Goal: Task Accomplishment & Management: Complete application form

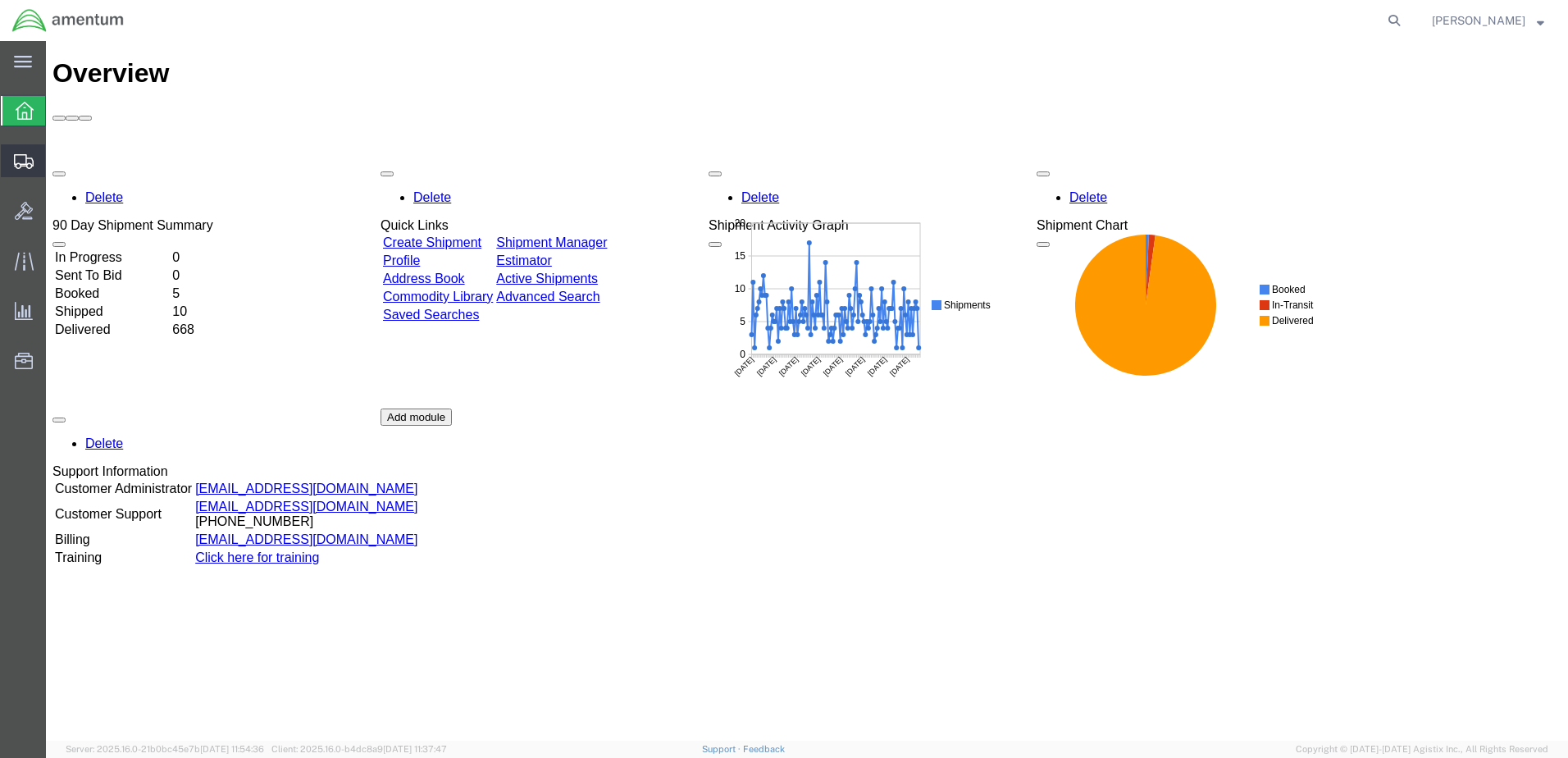
click at [0, 0] on span "Create Shipment" at bounding box center [0, 0] width 0 height 0
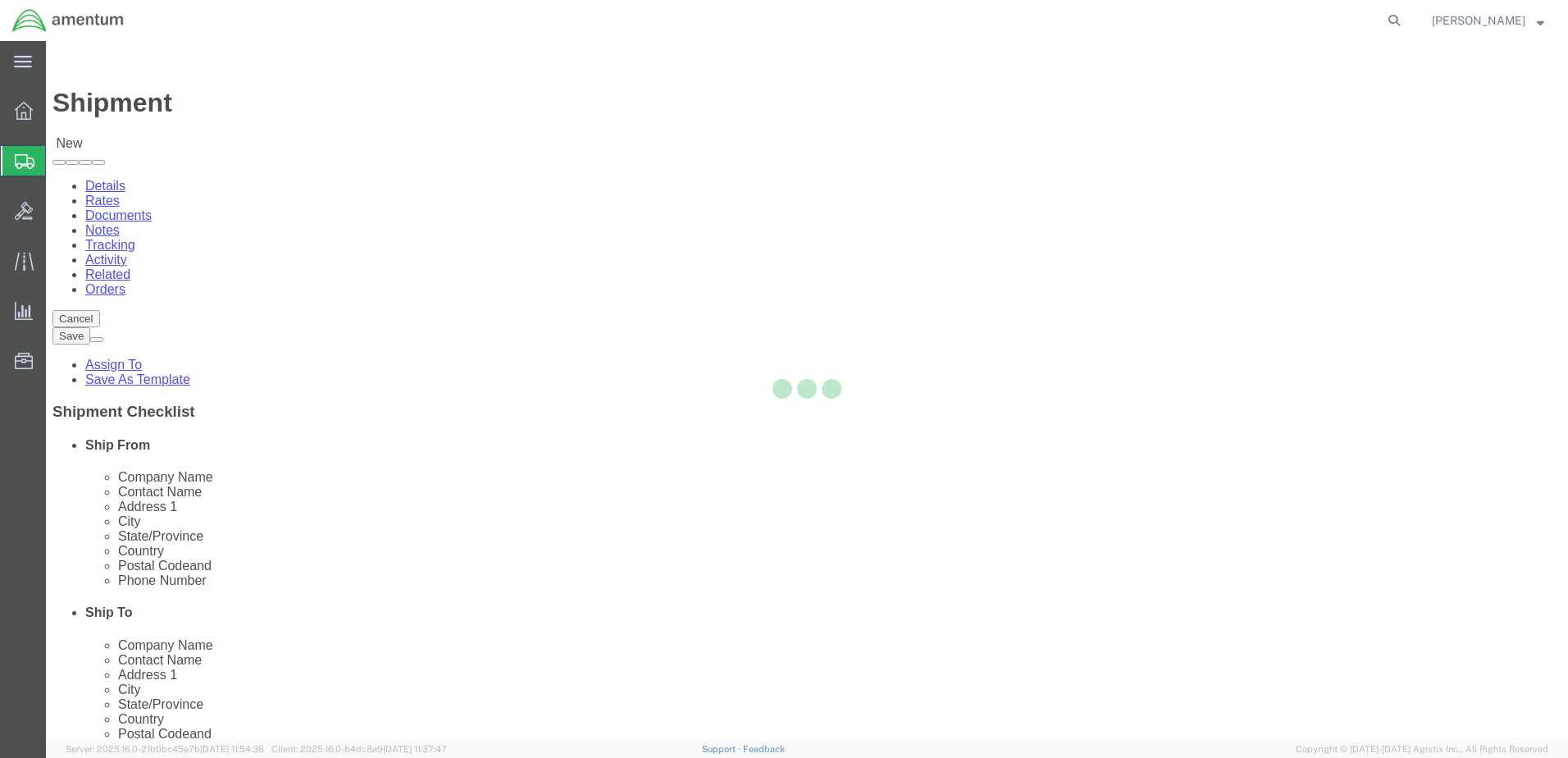
select select
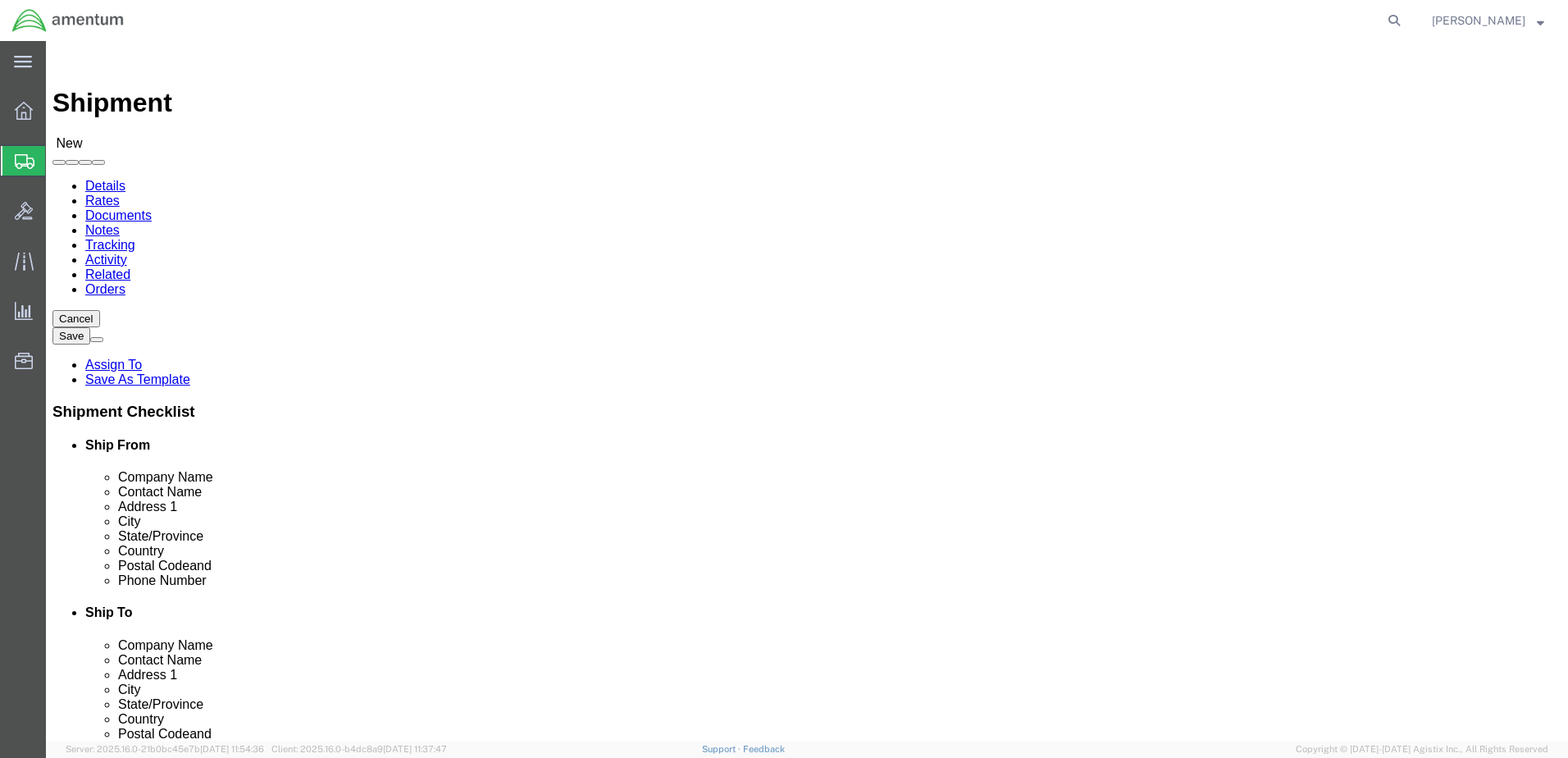
drag, startPoint x: 266, startPoint y: 307, endPoint x: 279, endPoint y: 307, distance: 13.0
select select "MYPROFILE"
select select "CA"
type input "efo"
select select "49831"
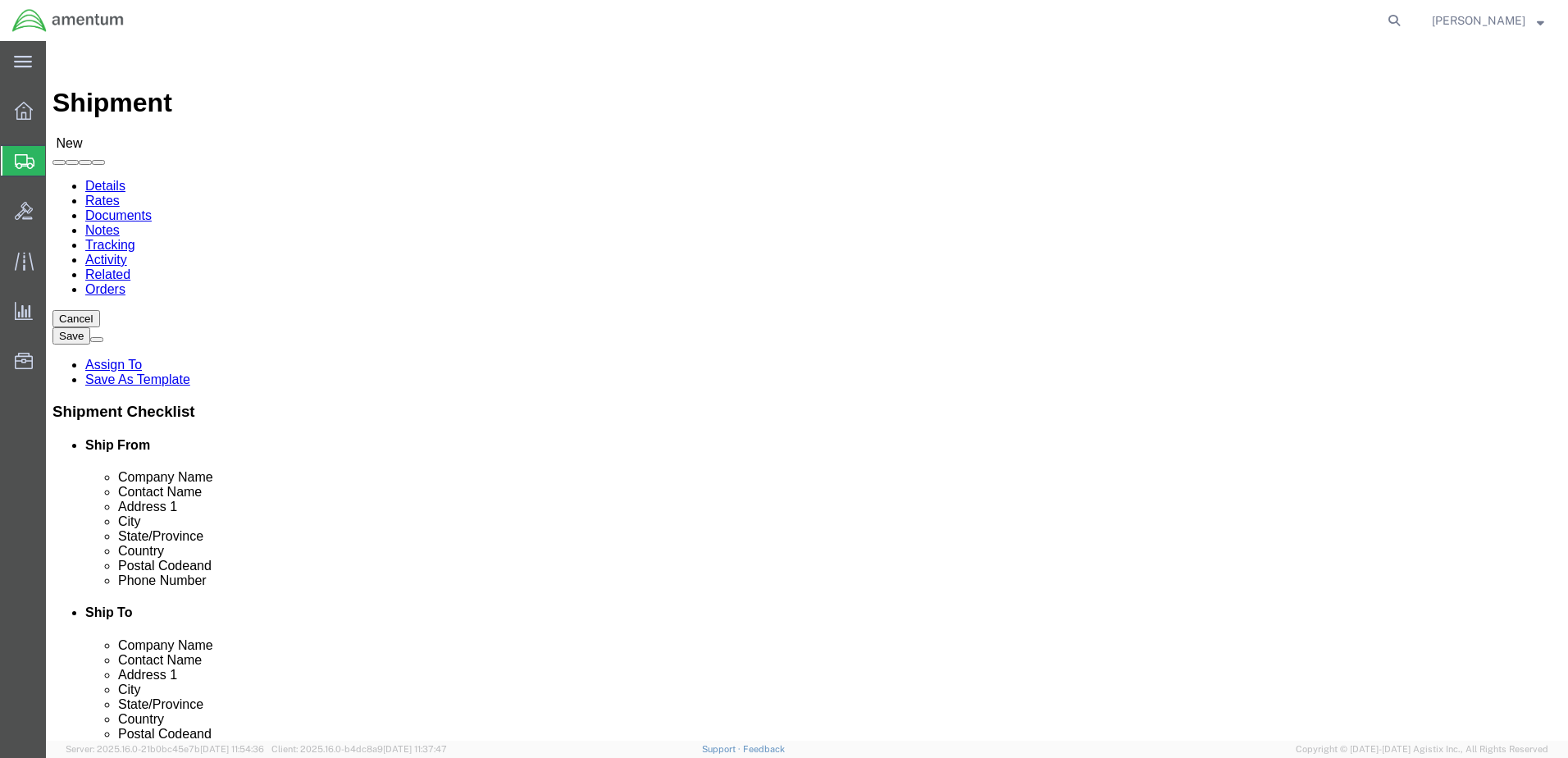
select select "TX"
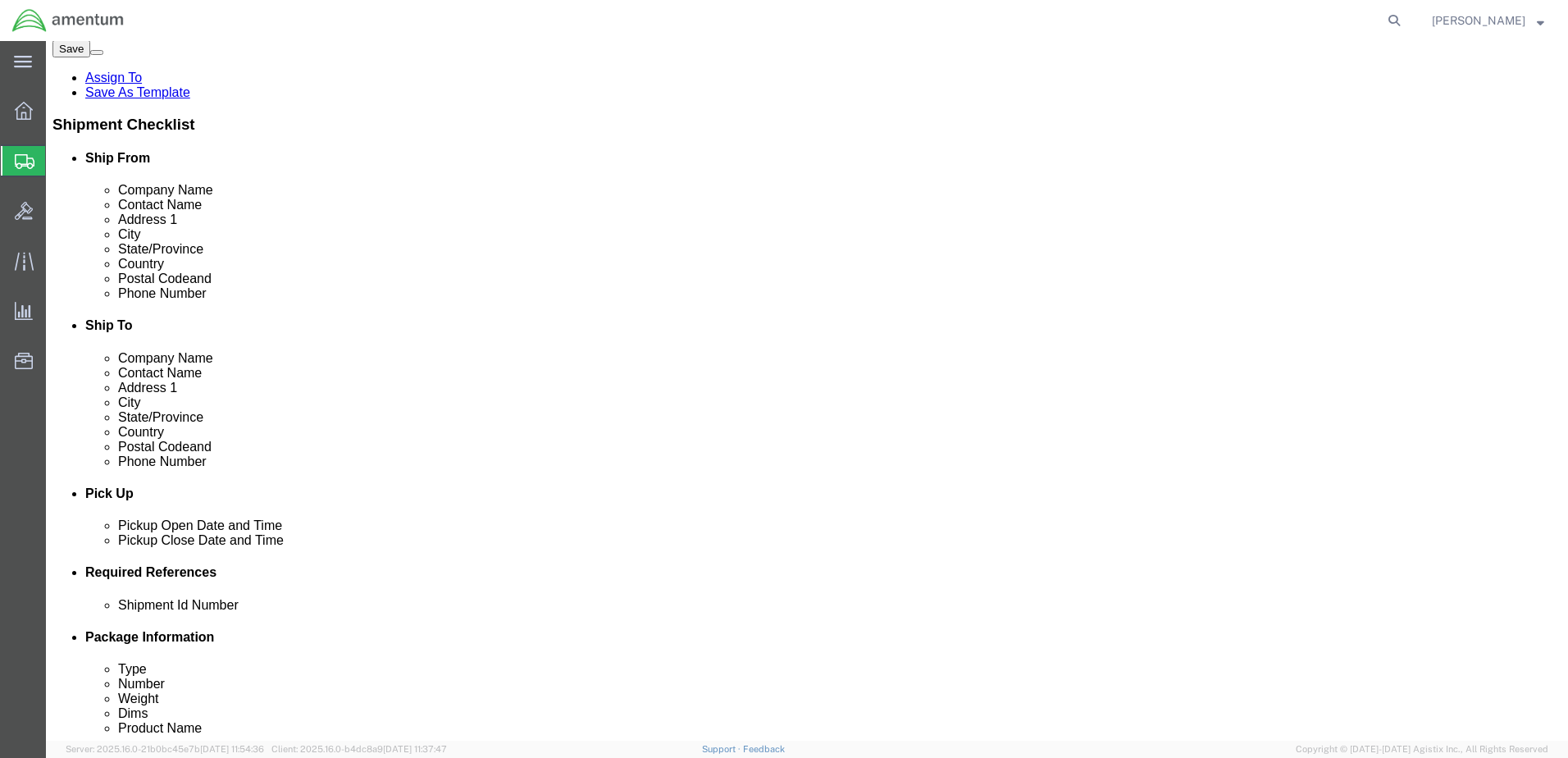
scroll to position [437, 0]
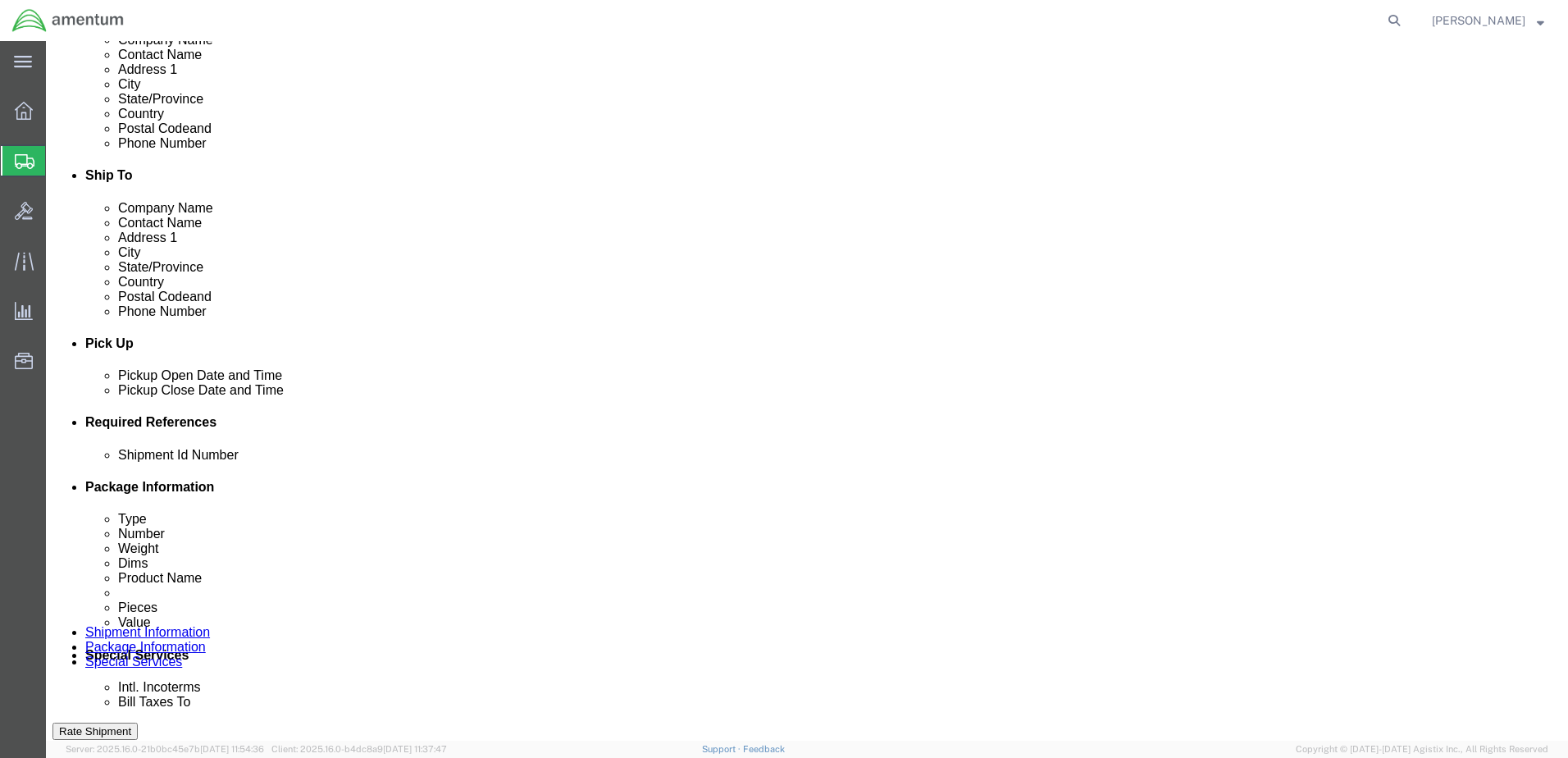
click button "Add reference"
paste input "324759"
type input "324759"
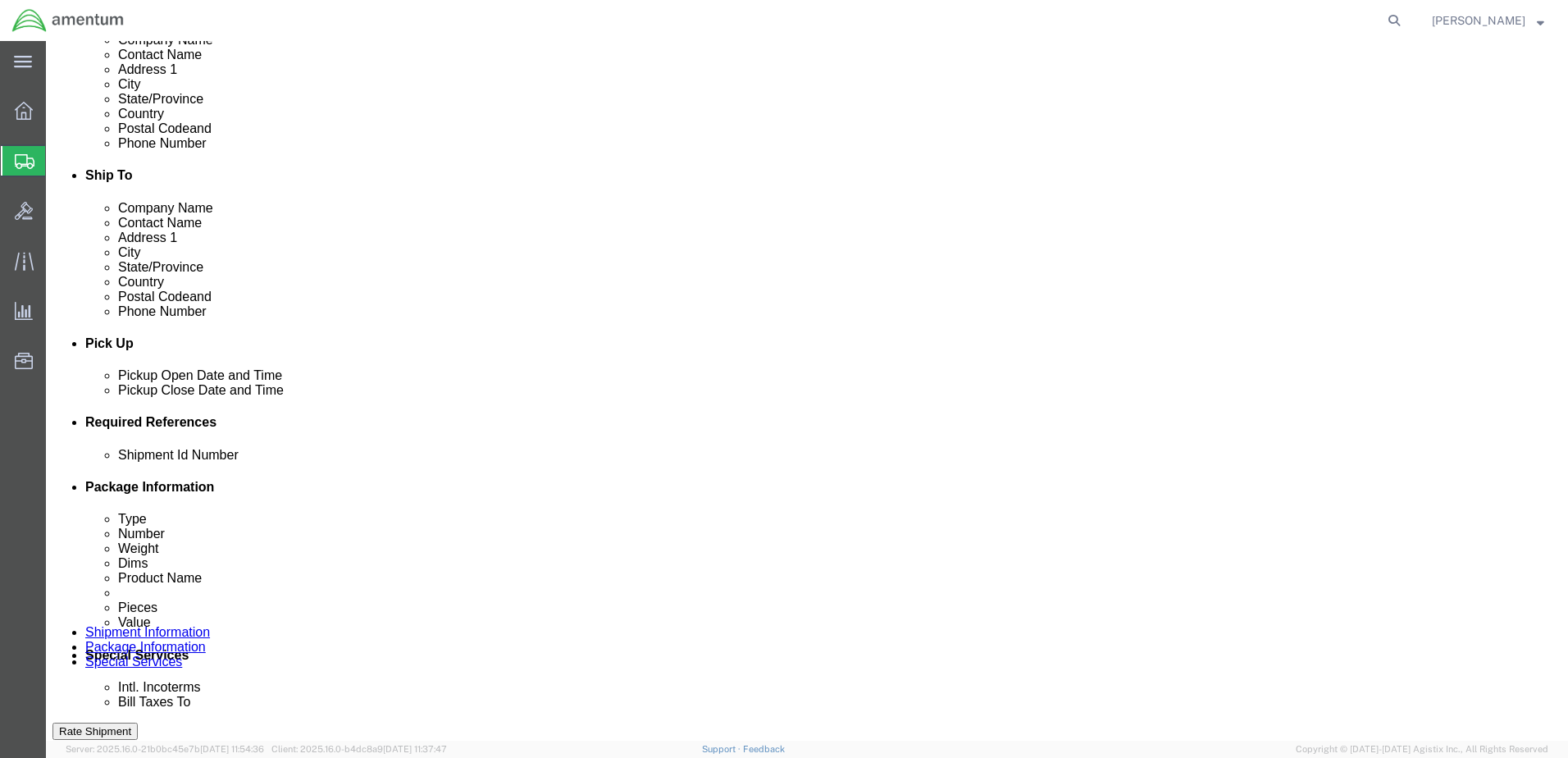
paste input "324759"
type input "324759"
click select "Select Account Type Activity ID Airline Appointment Number ASN Batch Request # …"
select select "CUSTREF"
click select "Select Account Type Activity ID Airline Appointment Number ASN Batch Request # …"
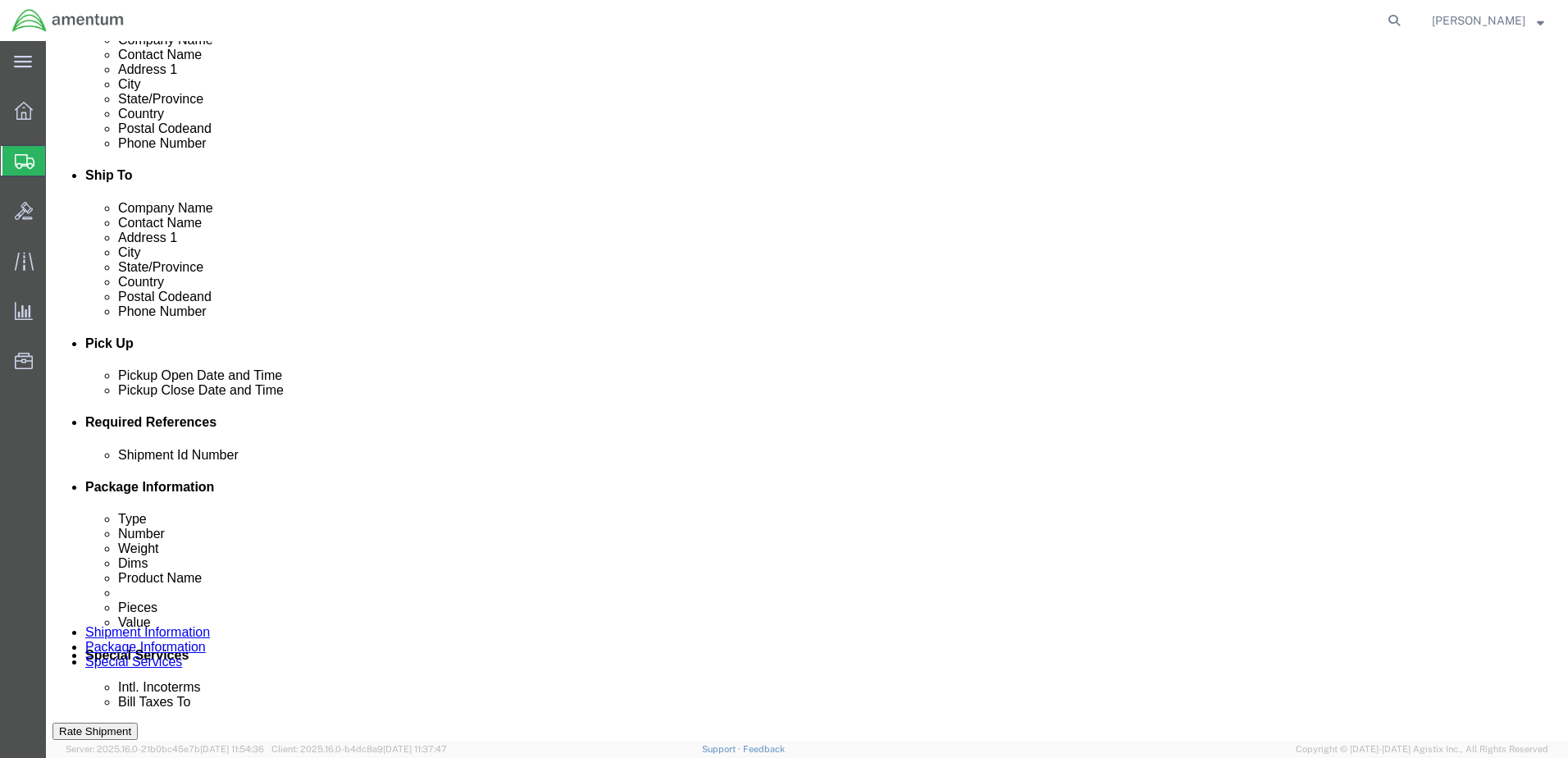
click select "Select Account Type Activity ID Airline Appointment Number ASN Batch Request # …"
select select "DEPT"
click select "Select Account Type Activity ID Airline Appointment Number ASN Batch Request # …"
click input "text"
type input "CBP"
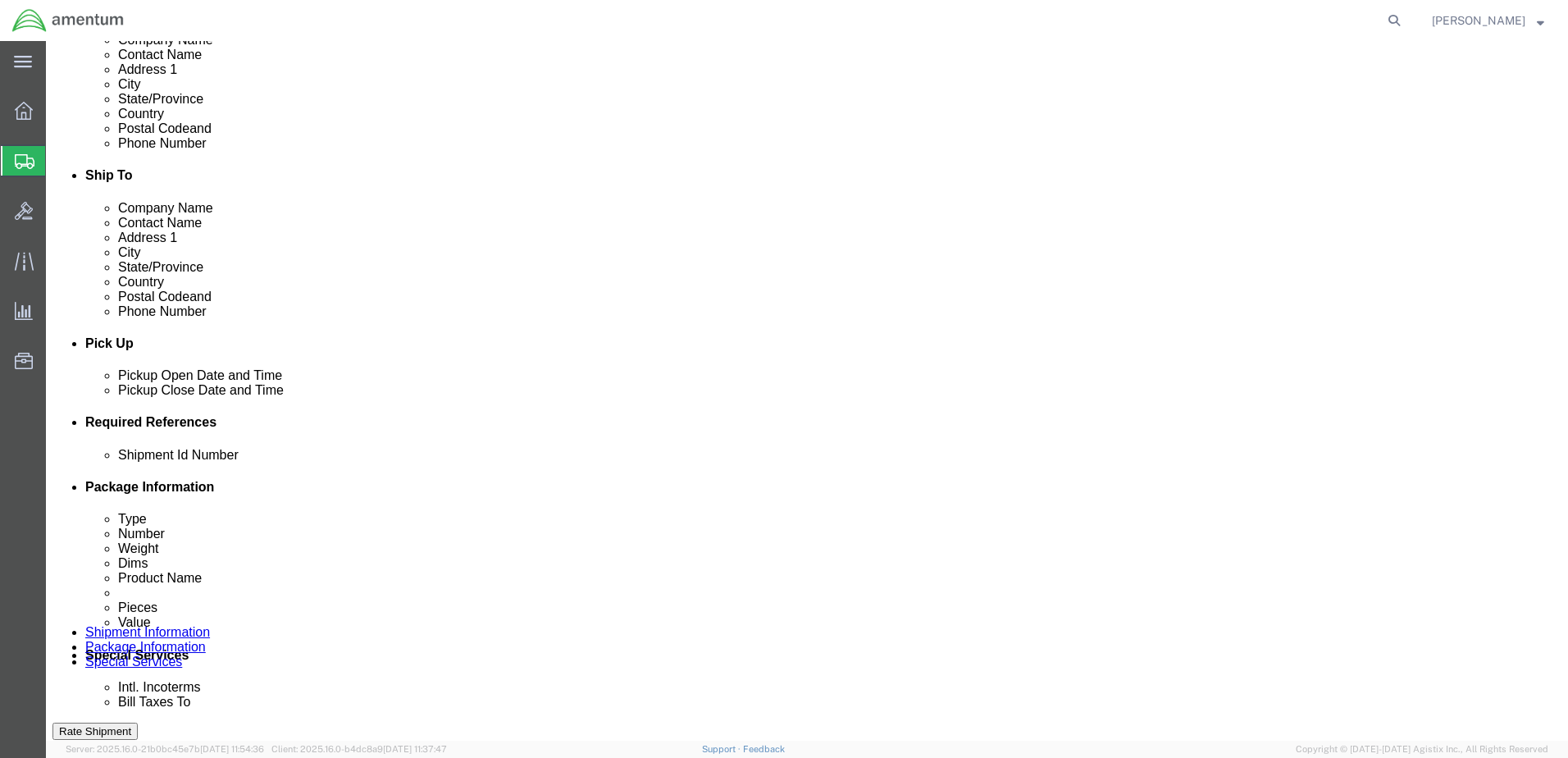
paste input "AME-2025-IP01-FO013-2219-NAMC-Z000"
type input "AME-2025-IP01-FO013-2219-NAMC-Z000"
click select "Select Account Type Activity ID Airline Appointment Number ASN Batch Request # …"
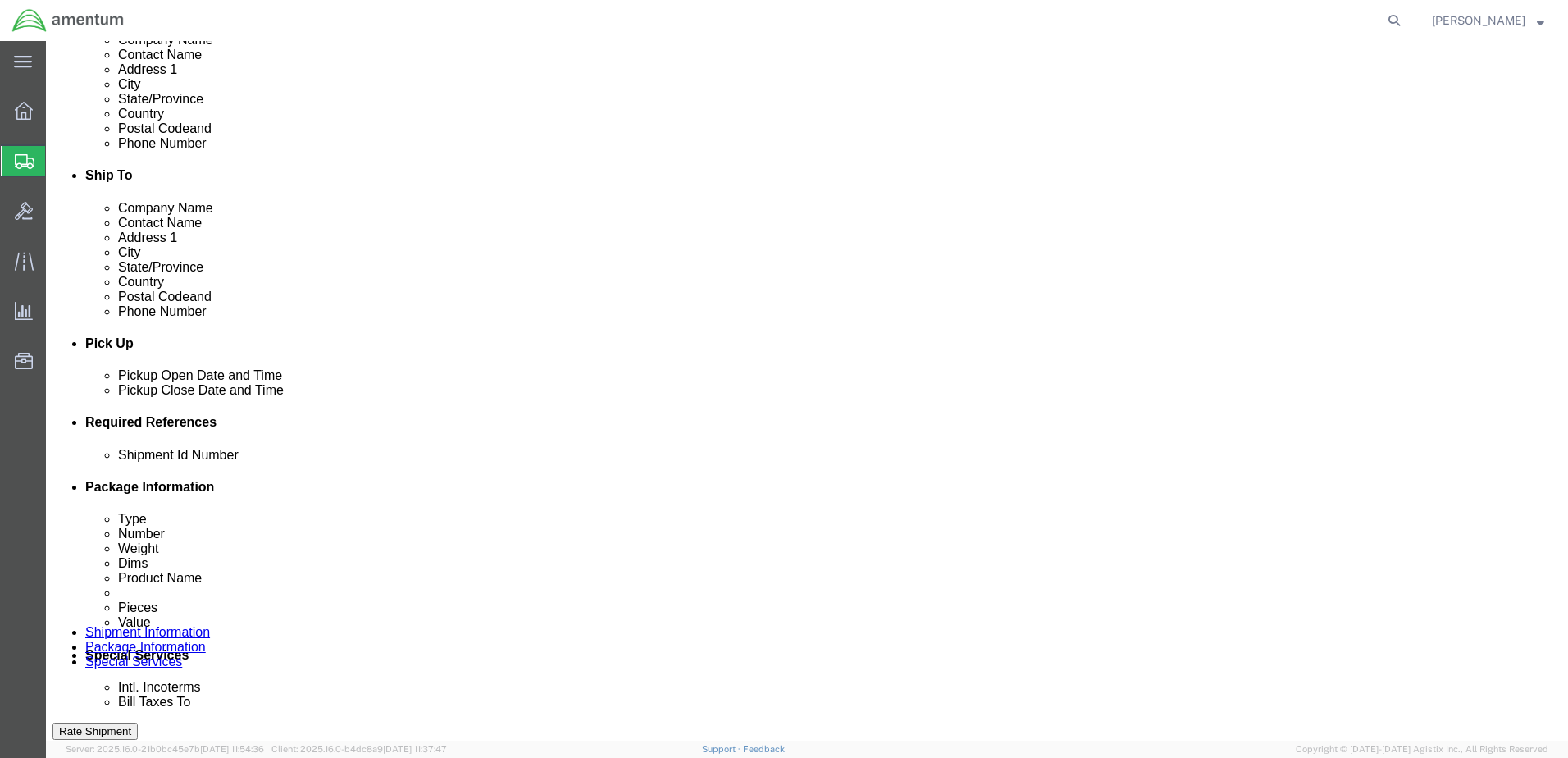
select select "PROJNUM"
click select "Select Account Type Activity ID Airline Appointment Number ASN Batch Request # …"
click div "References Add reference"
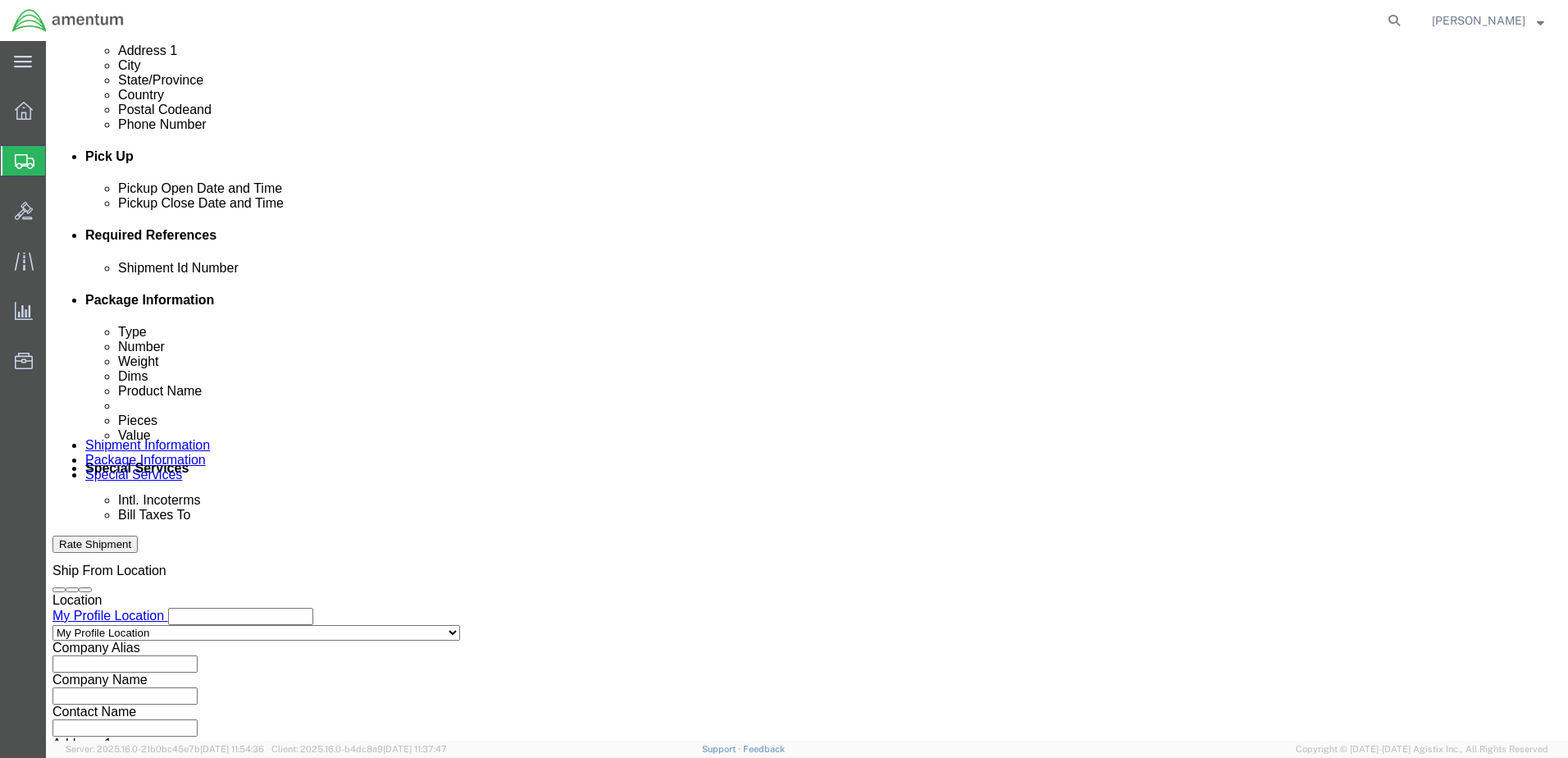
scroll to position [740, 0]
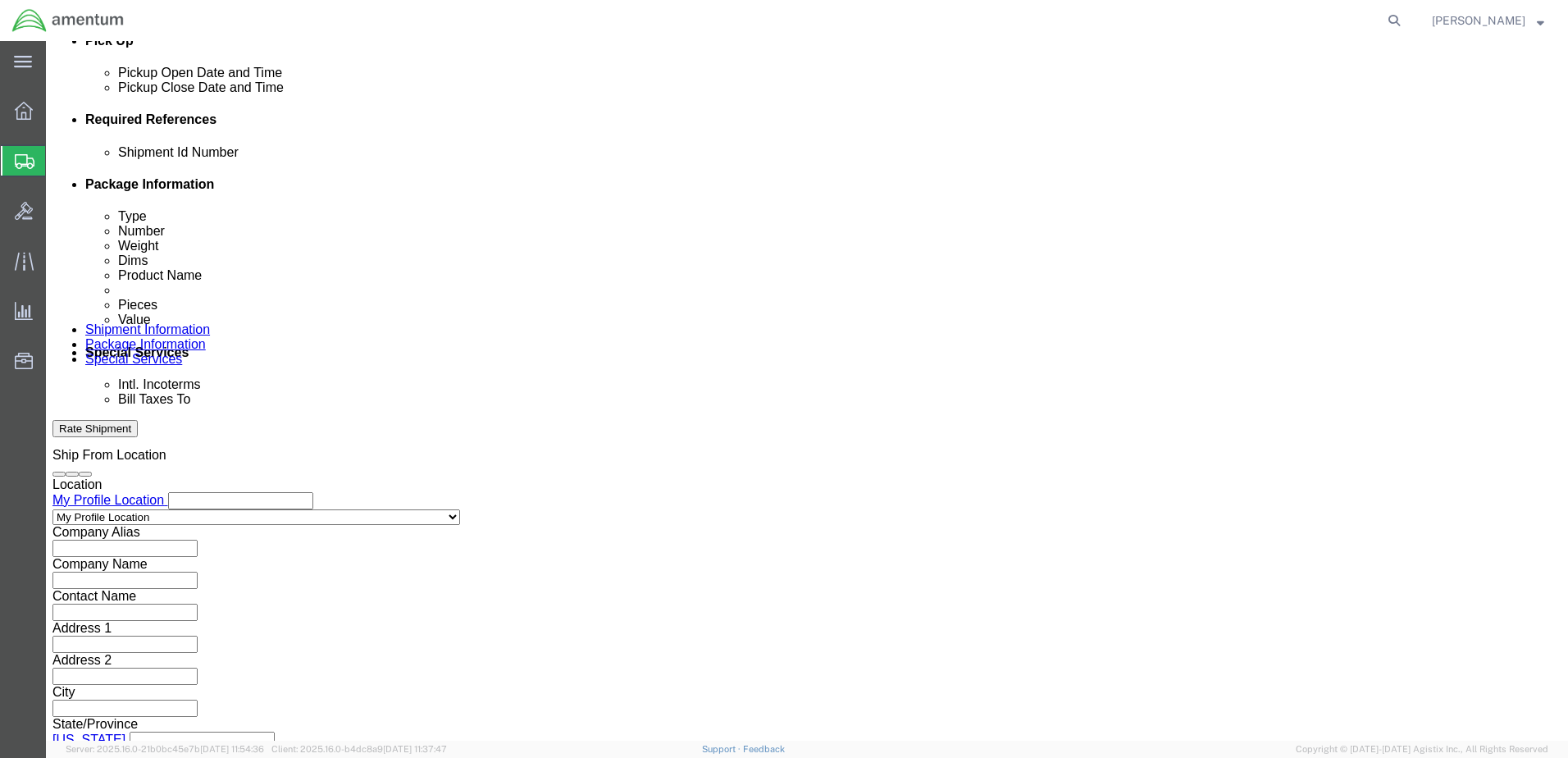
click button "Continue"
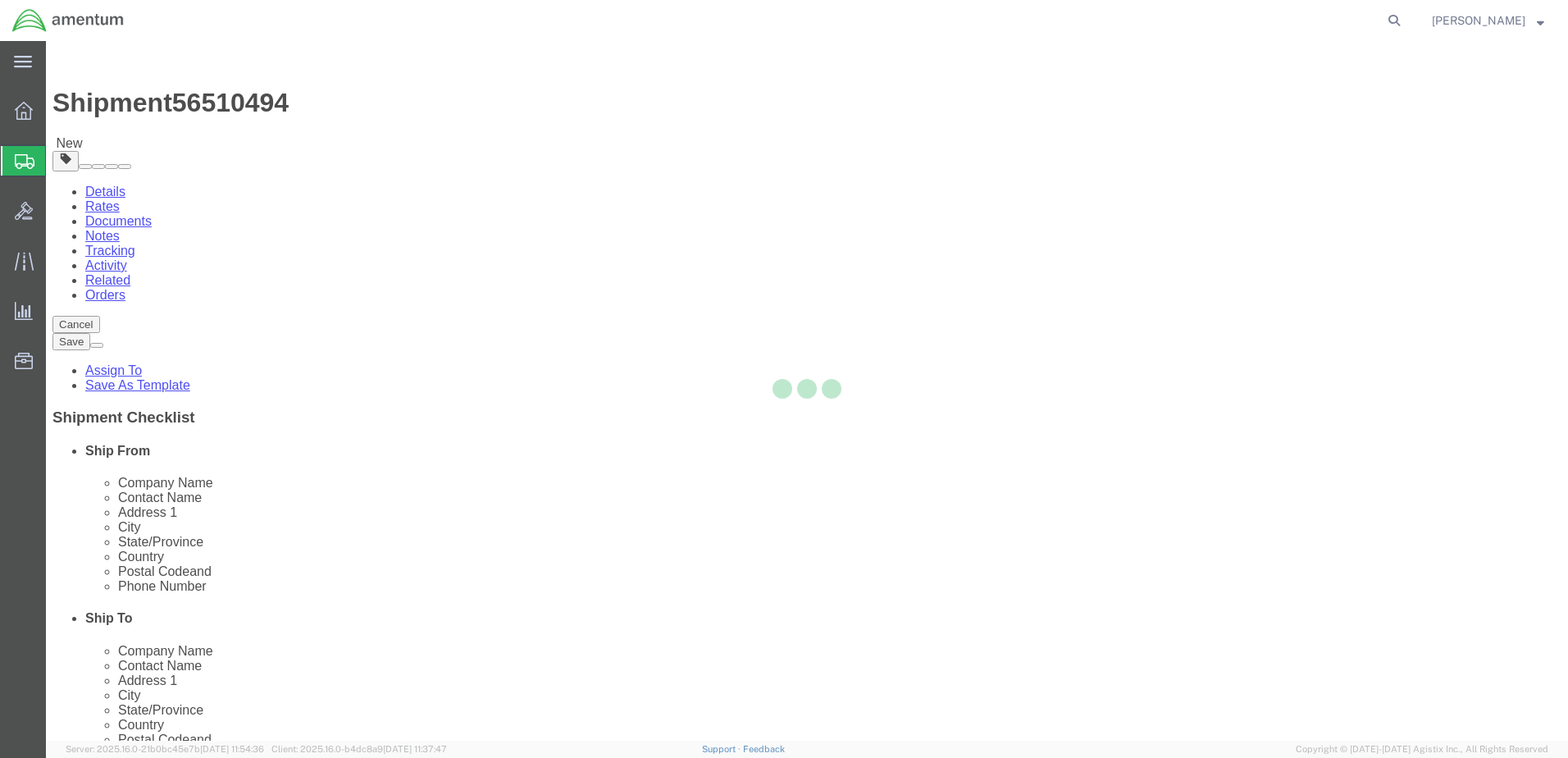
select select "CBOX"
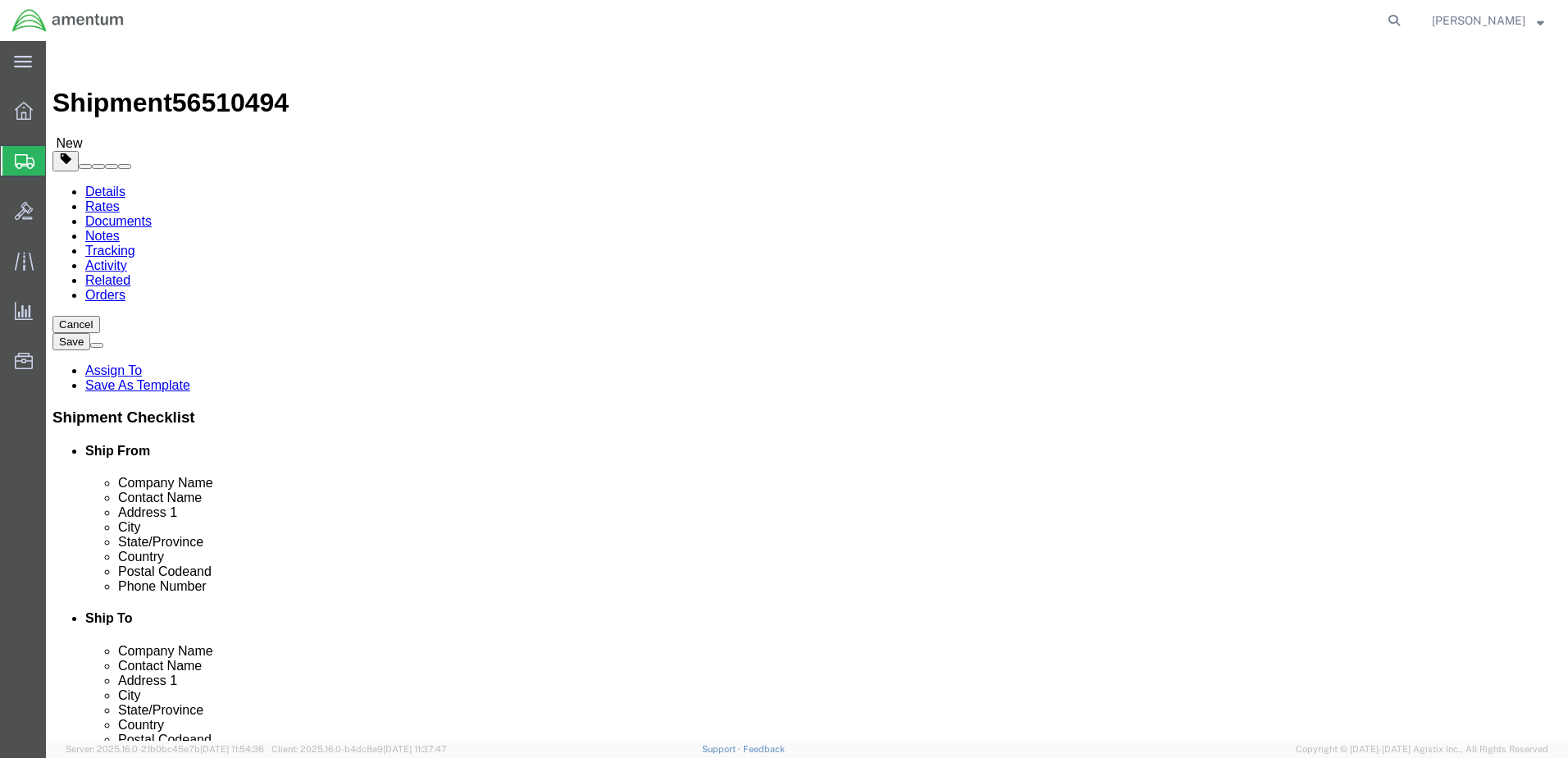
click input "text"
type input "22"
type input "14"
drag, startPoint x: 253, startPoint y: 380, endPoint x: 185, endPoint y: 369, distance: 68.9
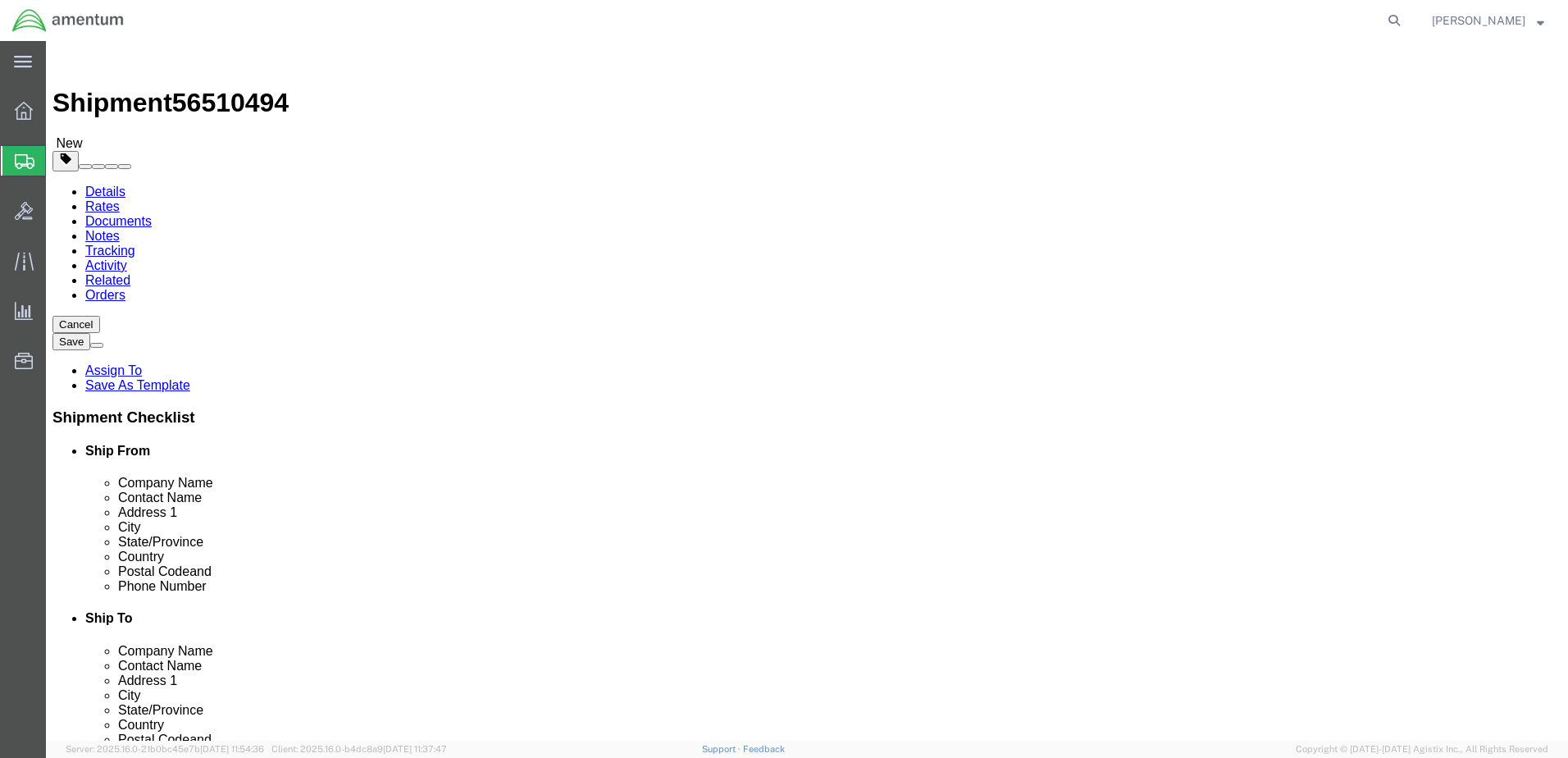
click div "Weight 0.00 Select kgs lbs Ship. t°"
type input "36.00"
click div "Package Content # 1 x Package Type Select BCK Boxes Bale(s) Basket(s) Bolt(s) B…"
click link "Add Content"
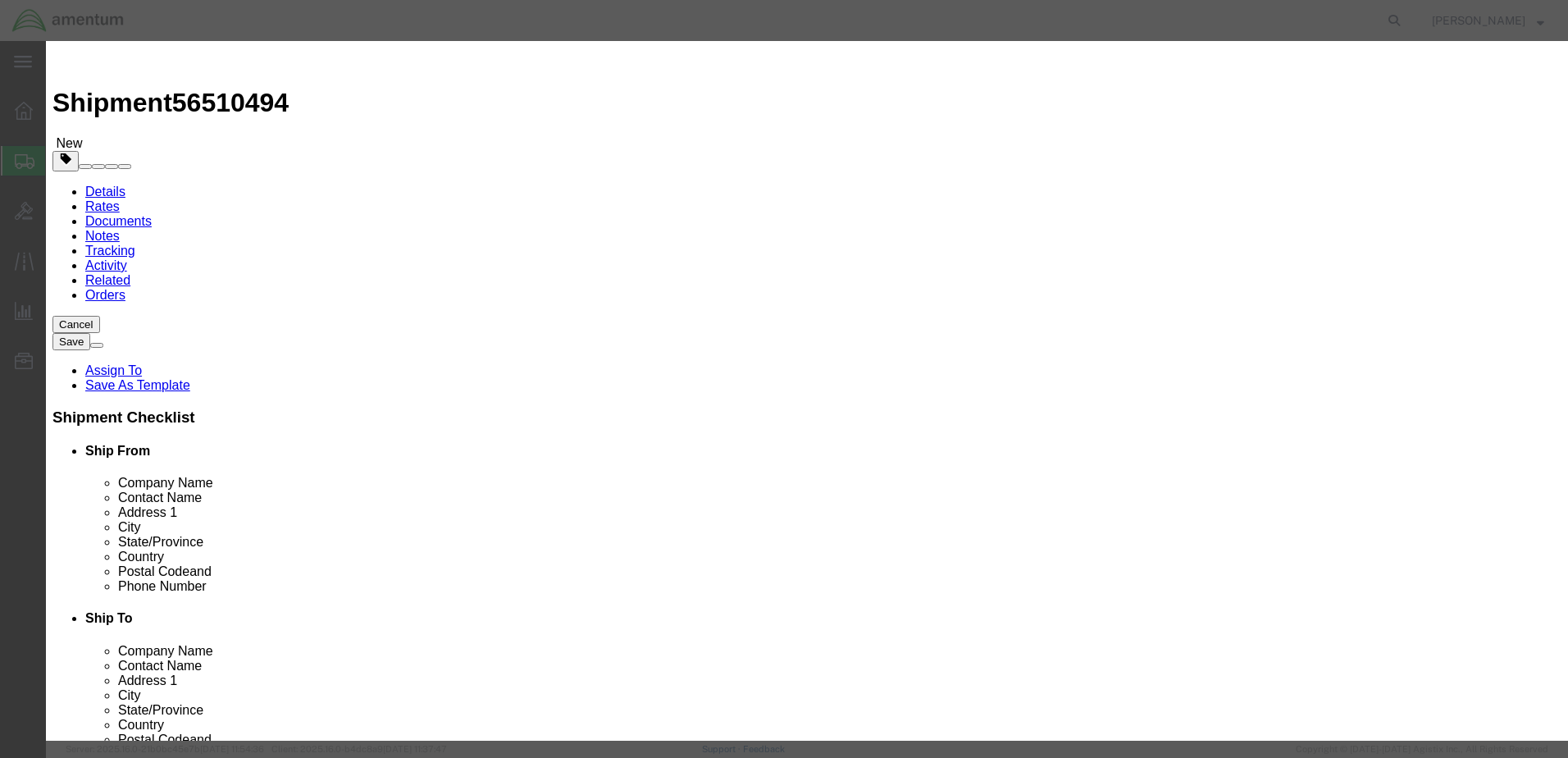
click input "text"
type input "Starter / Generator"
select select "US"
drag, startPoint x: 500, startPoint y: 160, endPoint x: 470, endPoint y: 156, distance: 30.3
click div "0"
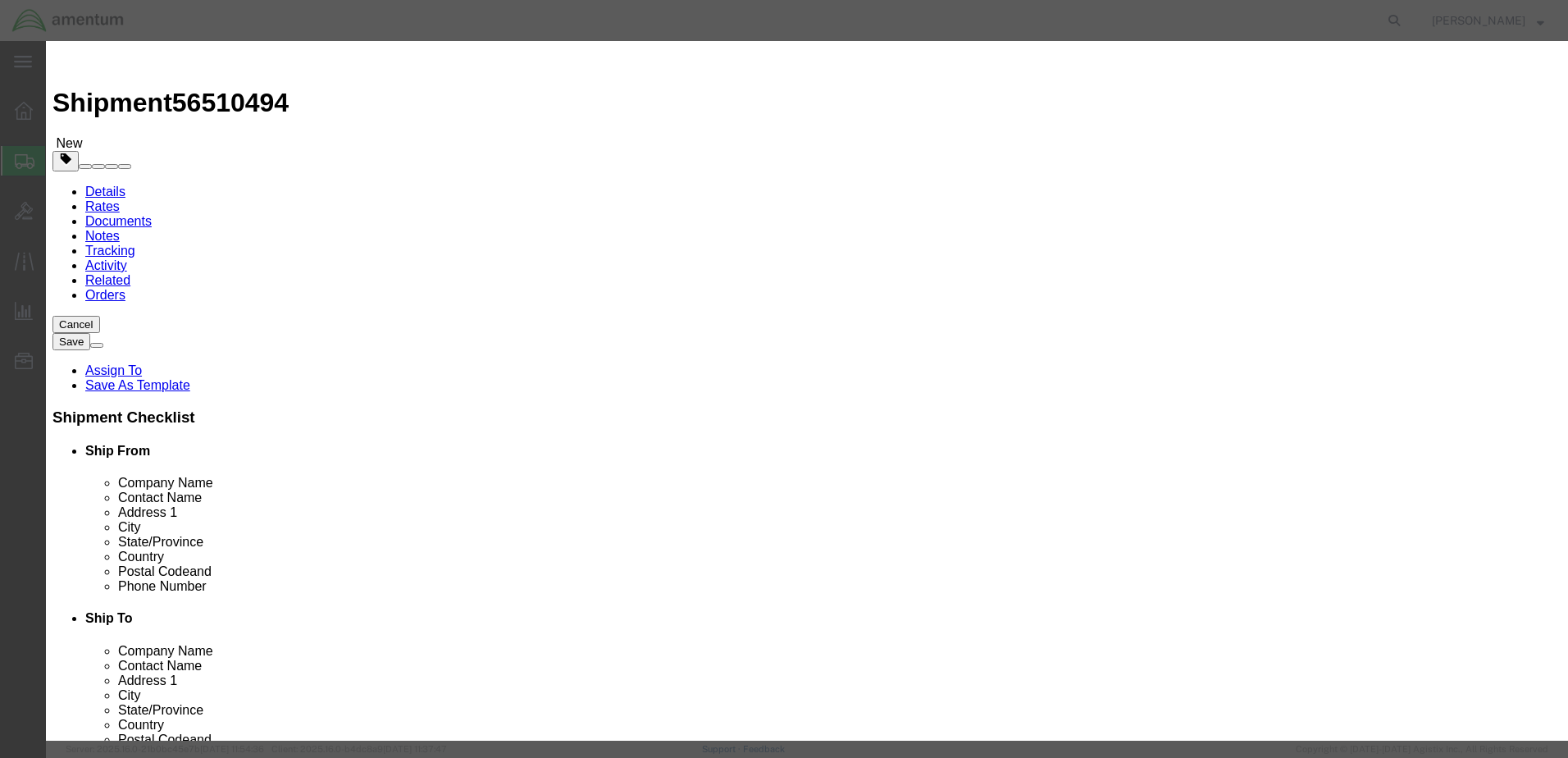
type input "1"
click input "text"
type input "30000.00"
click button "Save & Close"
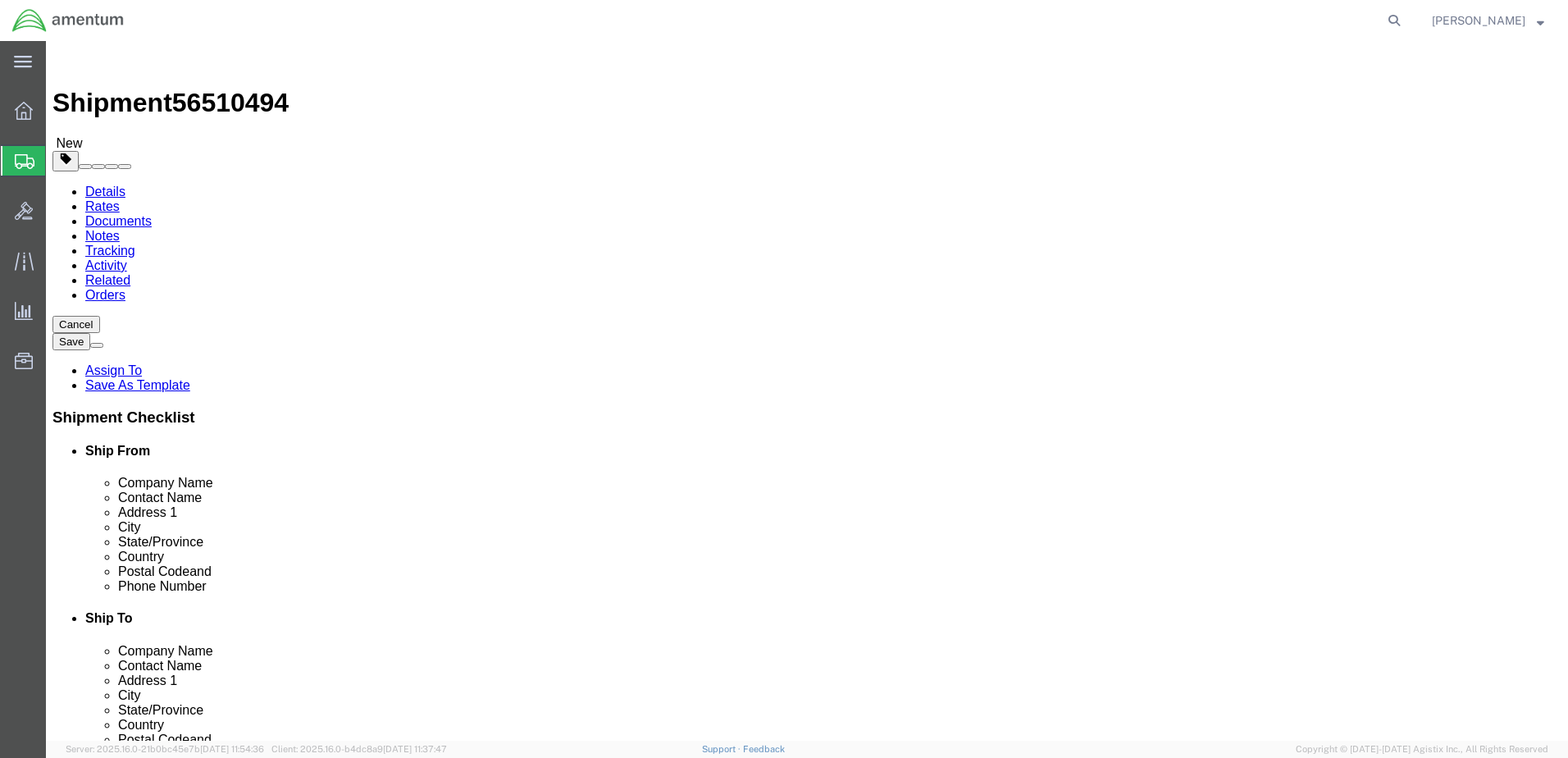
click button "Rate Shipment"
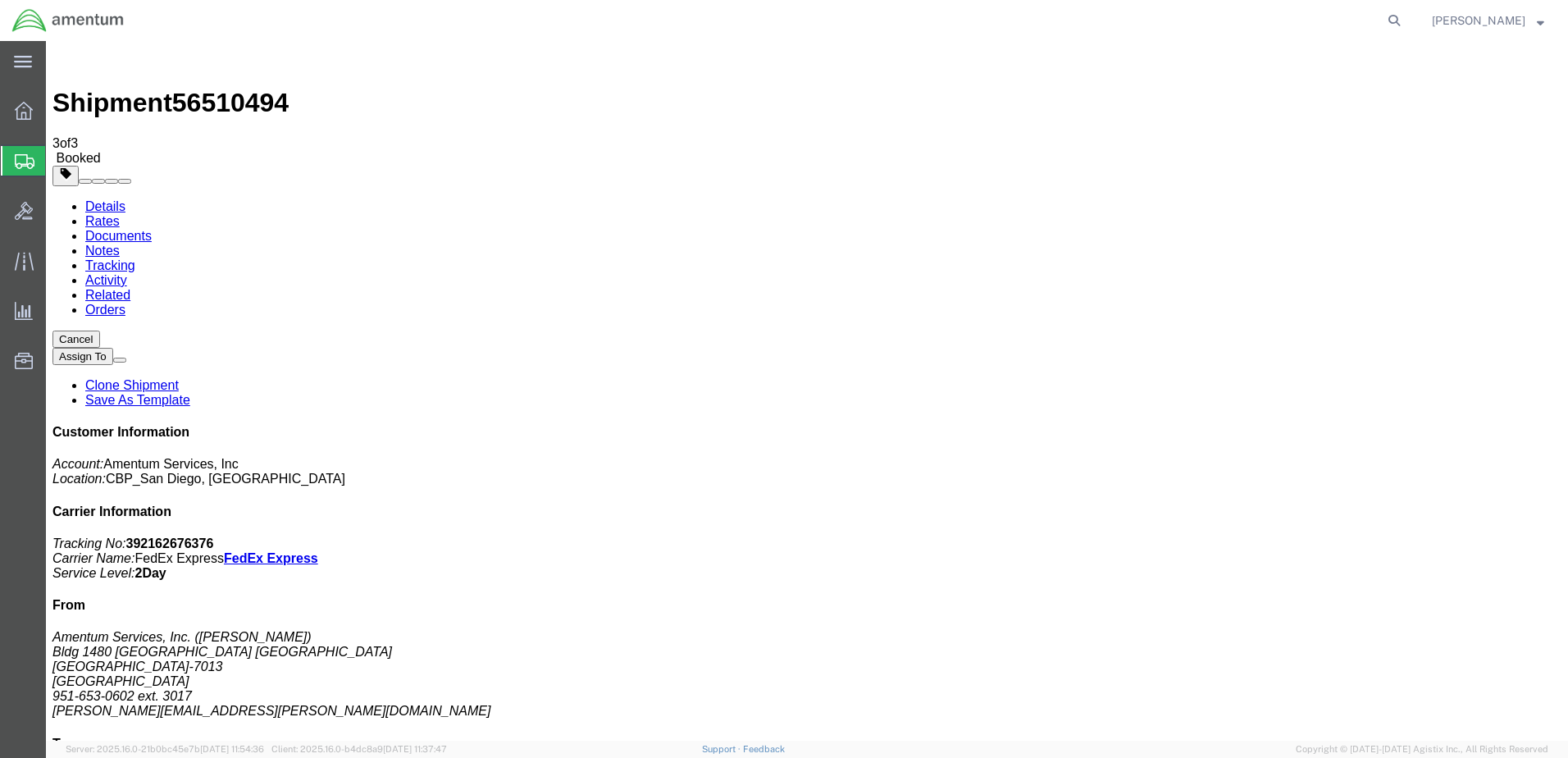
drag, startPoint x: 138, startPoint y: 289, endPoint x: 413, endPoint y: 356, distance: 283.0
click at [179, 379] on link "Clone Shipment" at bounding box center [132, 385] width 94 height 14
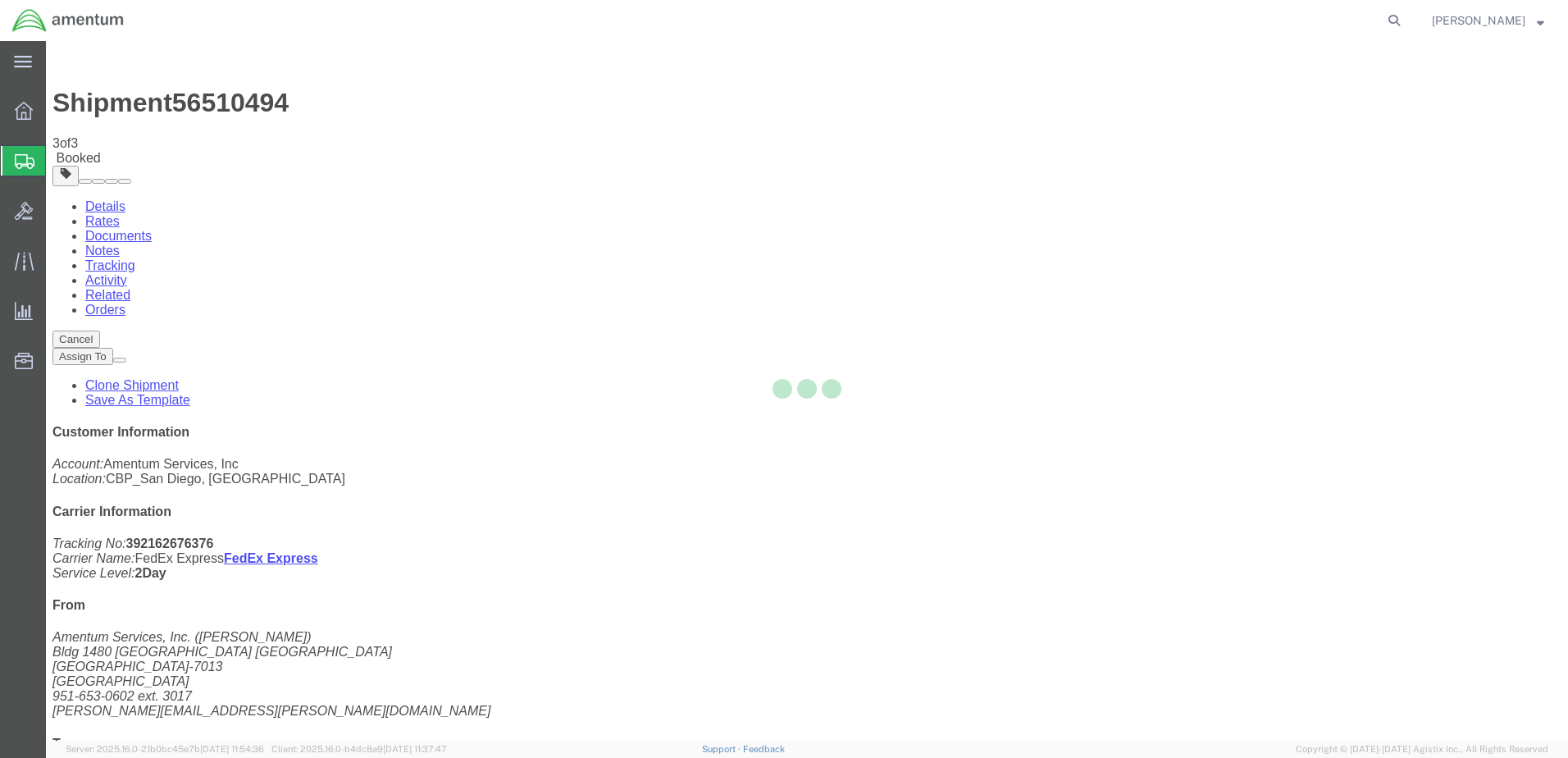
select select "49946"
select select "49831"
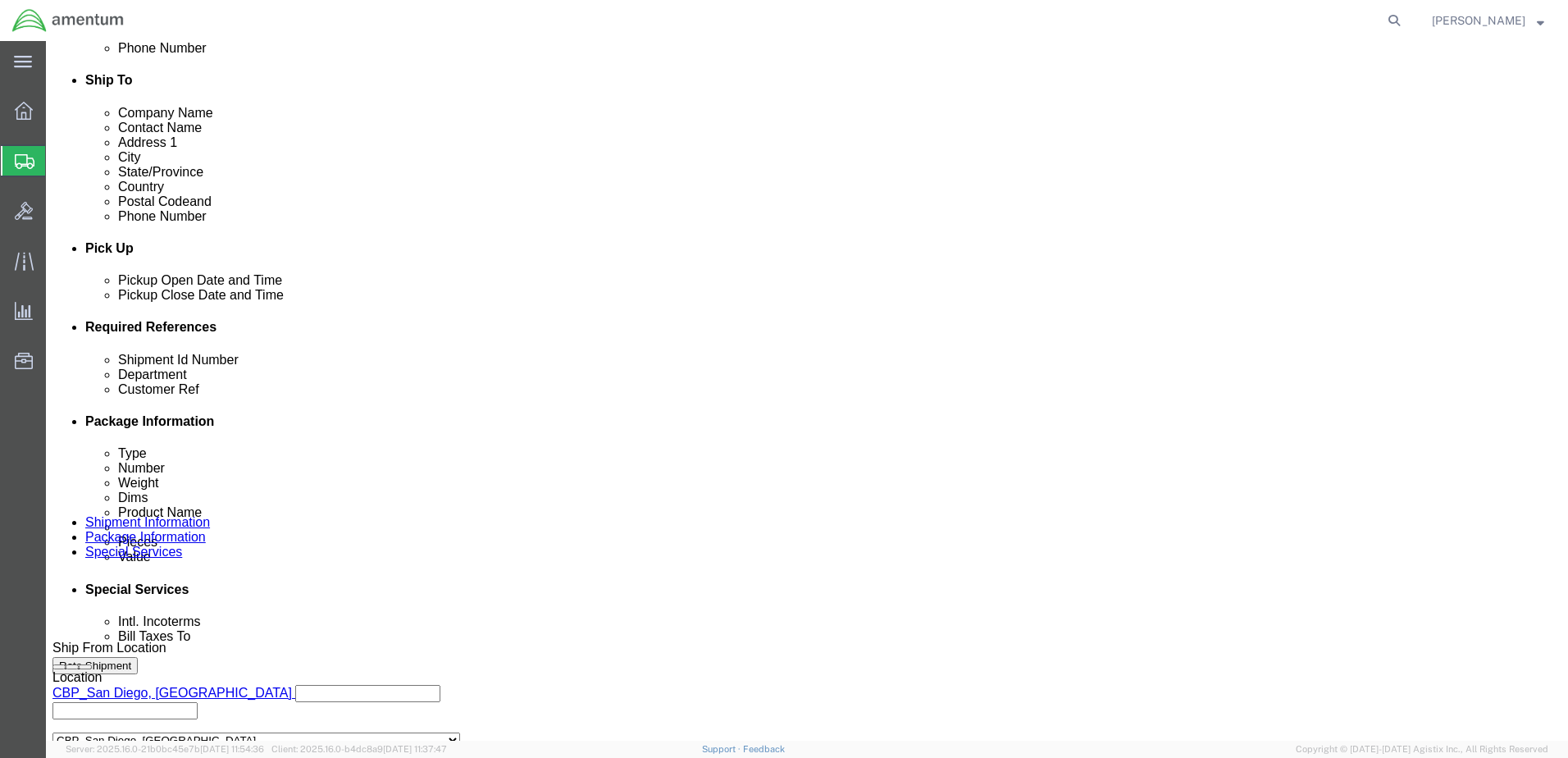
scroll to position [740, 0]
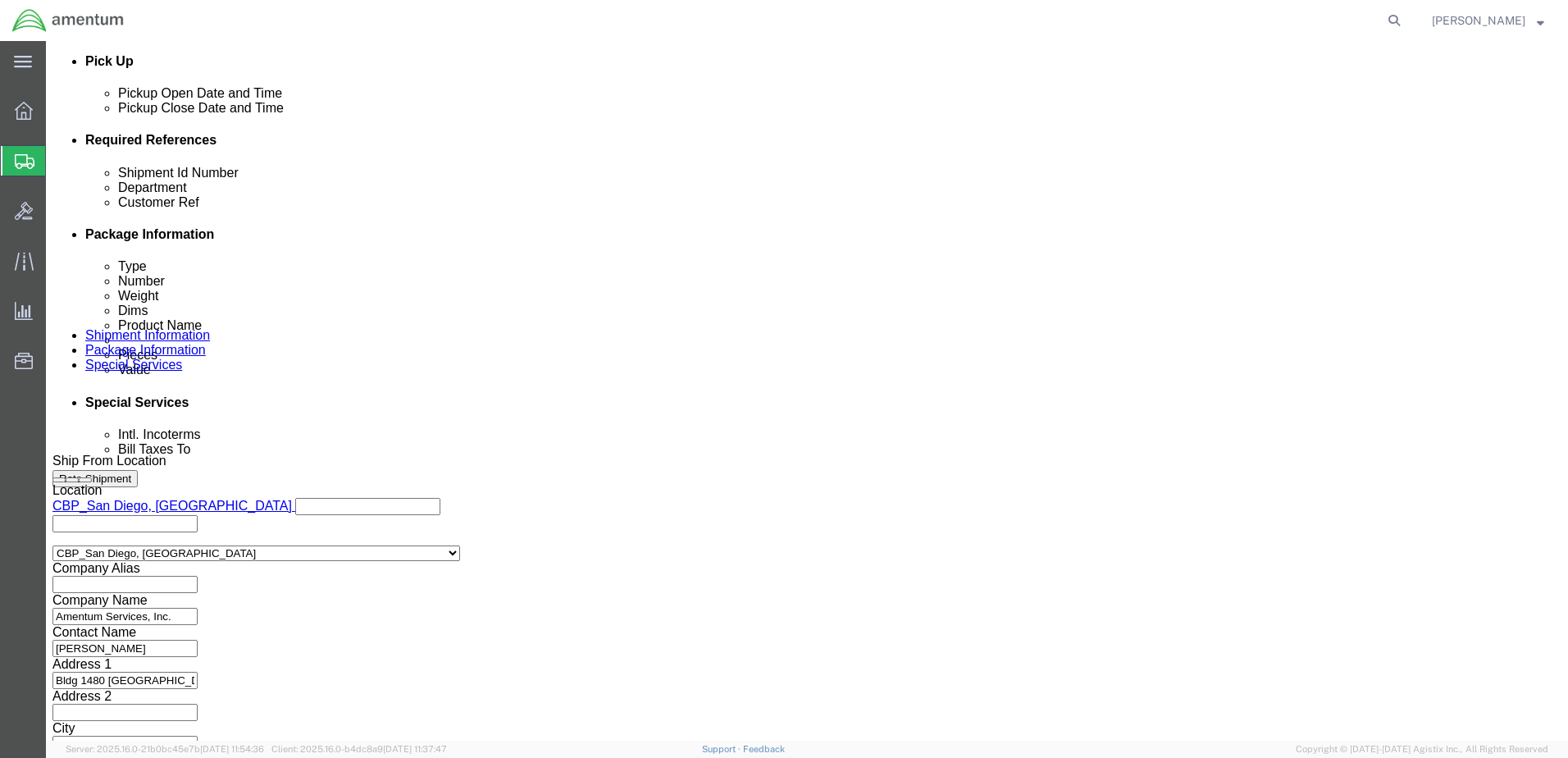
click button "Continue"
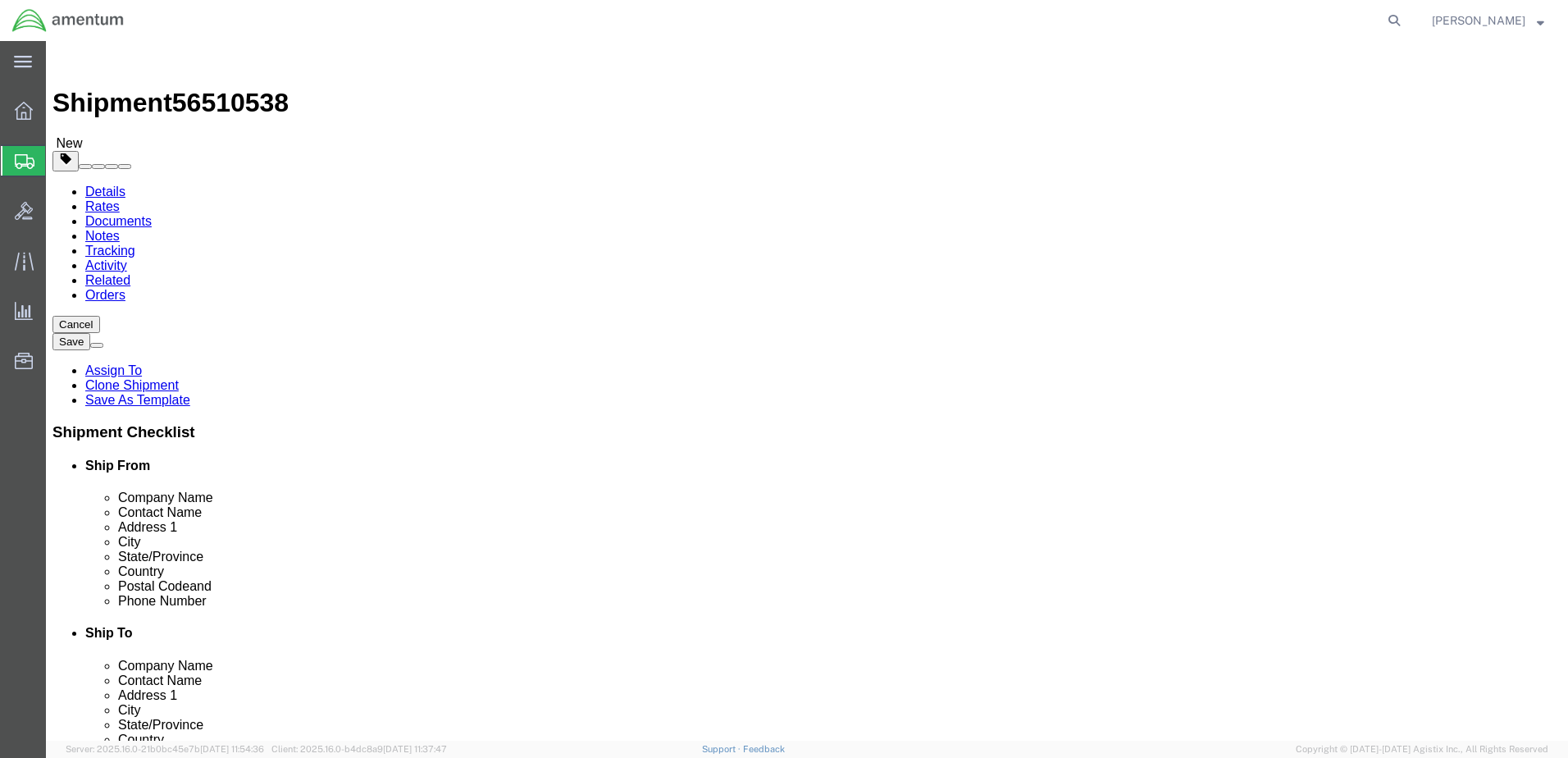
click input "22.00"
drag, startPoint x: 256, startPoint y: 348, endPoint x: 145, endPoint y: 345, distance: 111.0
click div "Dimensions Length 22.00 x Width 14.00 x Height 14.00 Select cm ft in"
type input "17"
type input "13"
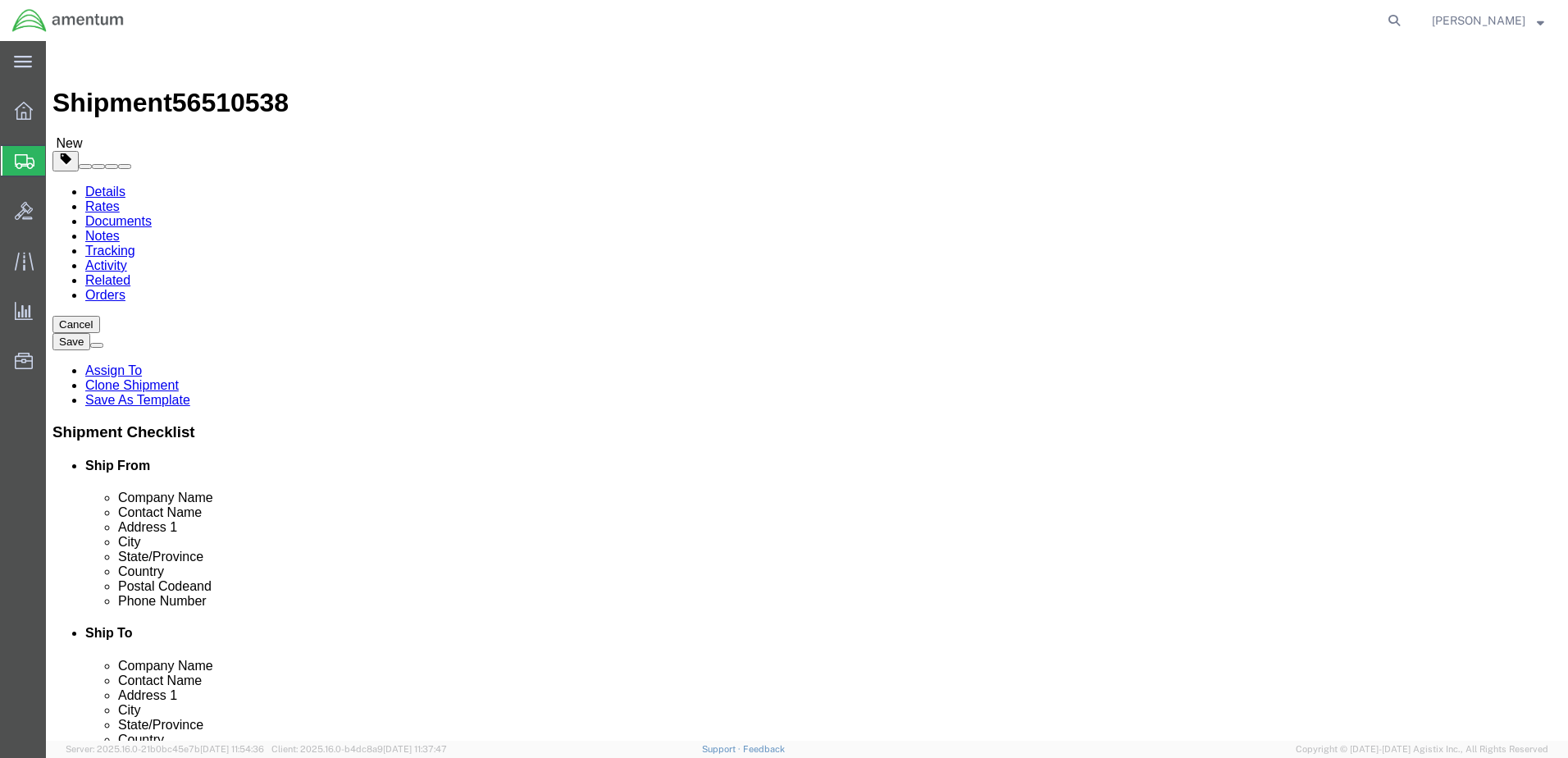
type input "13"
type input "8.0"
click dd "1.00 Each"
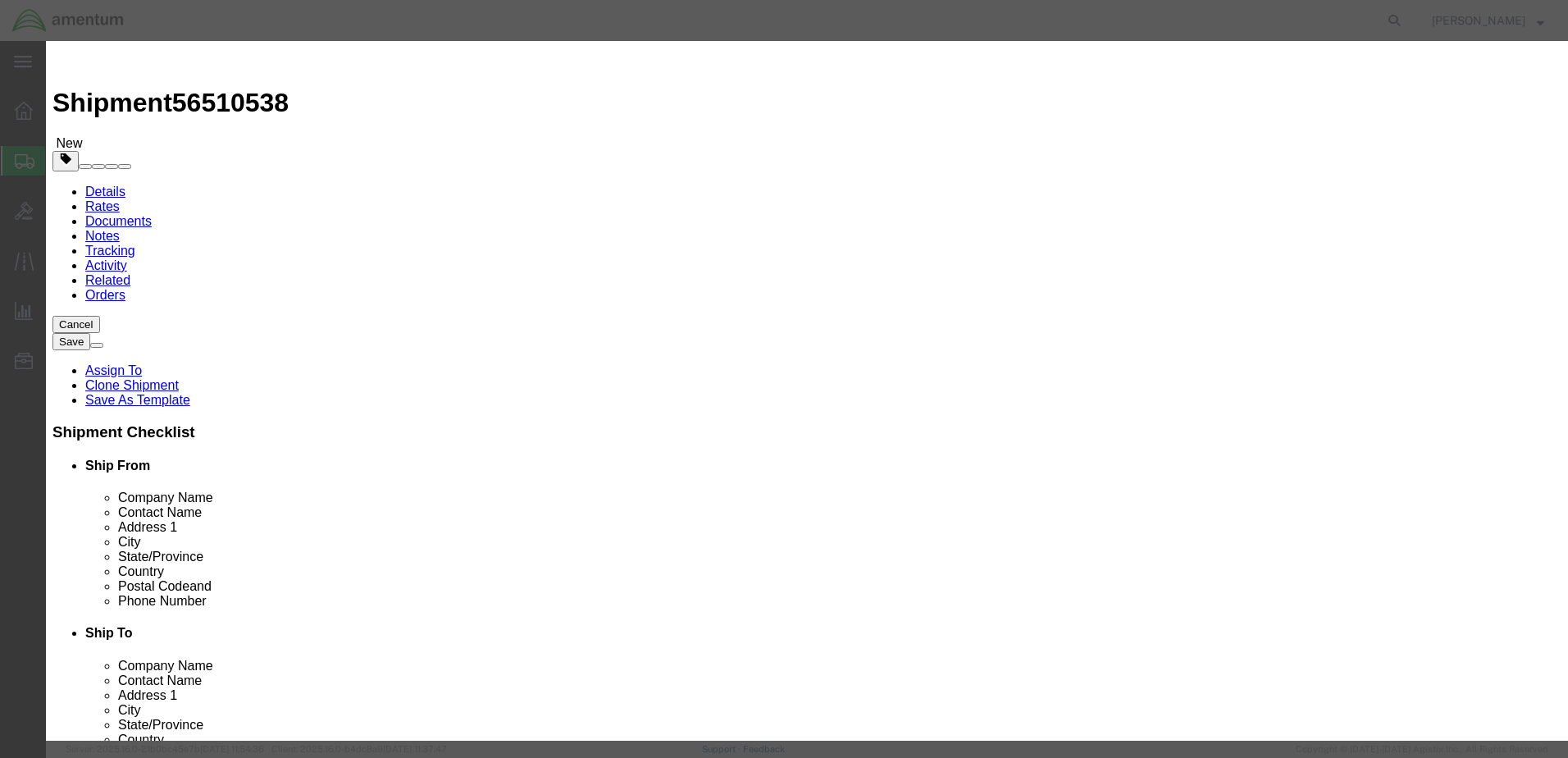
click input "Starter / Generator"
drag, startPoint x: 610, startPoint y: 127, endPoint x: 469, endPoint y: 120, distance: 141.2
click div "Starter / Generator"
paste input "PRESSURE SWITCH"
type input "PRESSURE SWITCH"
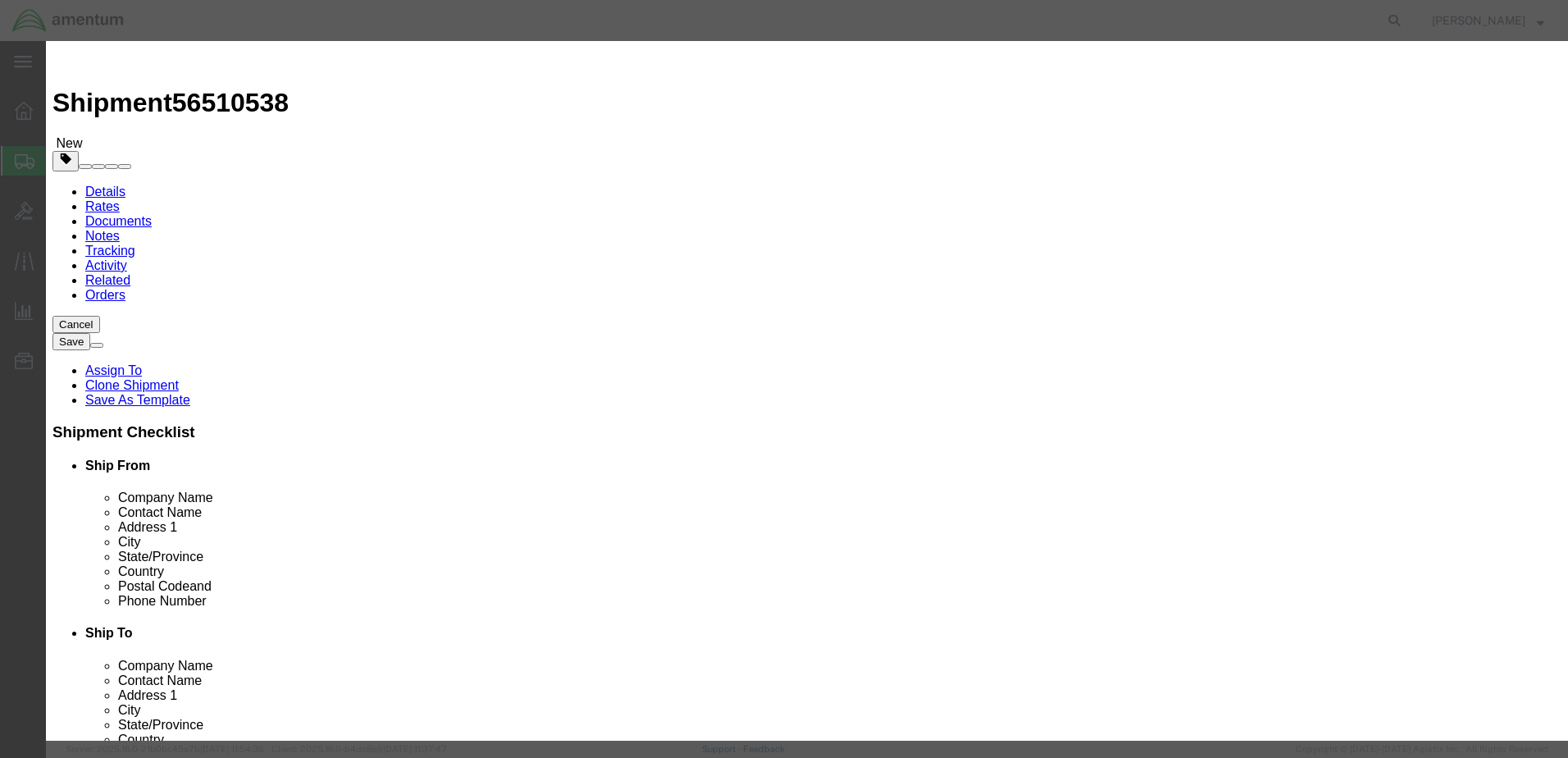
drag, startPoint x: 534, startPoint y: 191, endPoint x: 477, endPoint y: 187, distance: 57.1
click input "30000.00"
type input "2000.00"
click button "Save & Add Another"
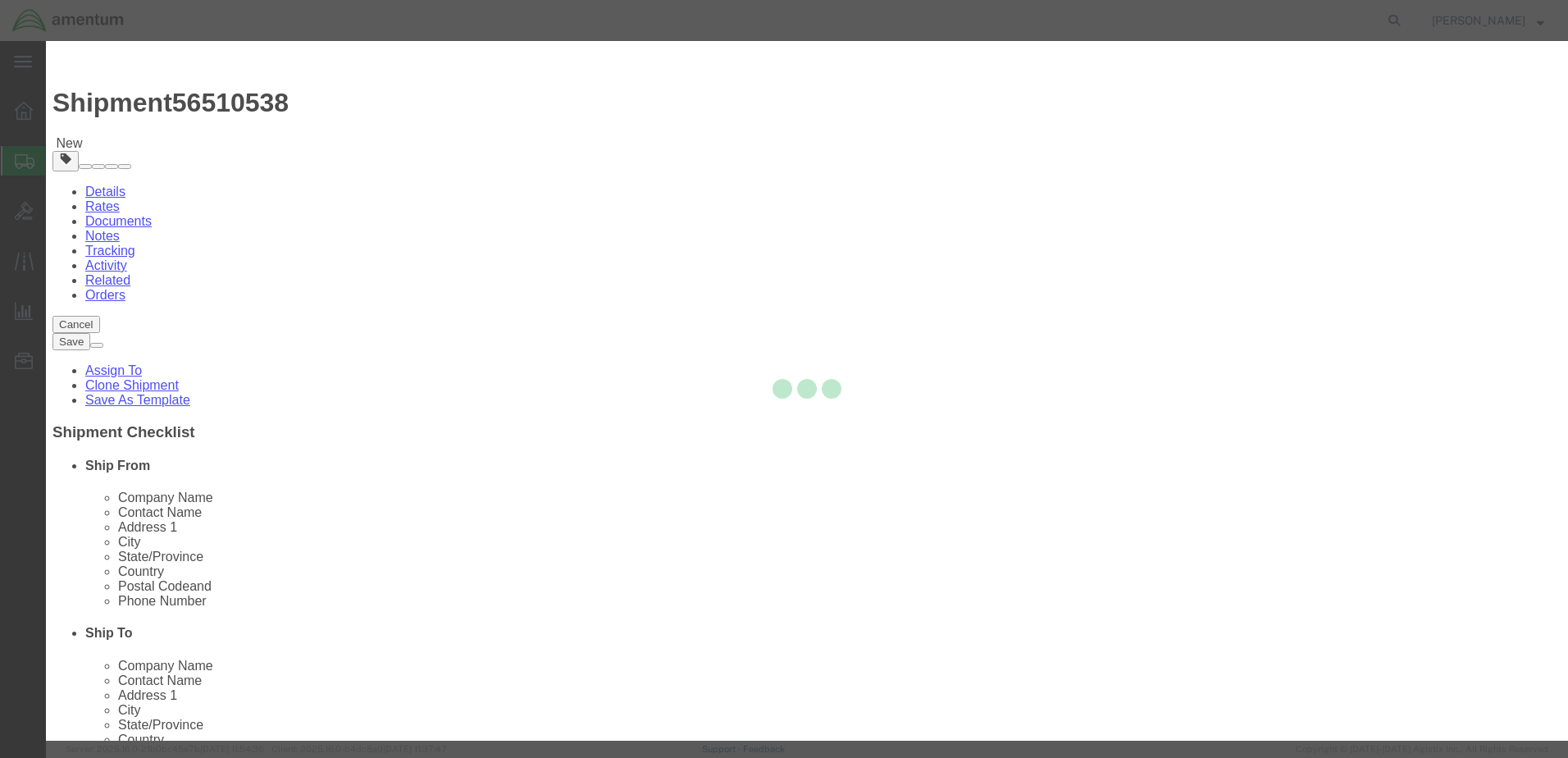
select select "EA"
select select
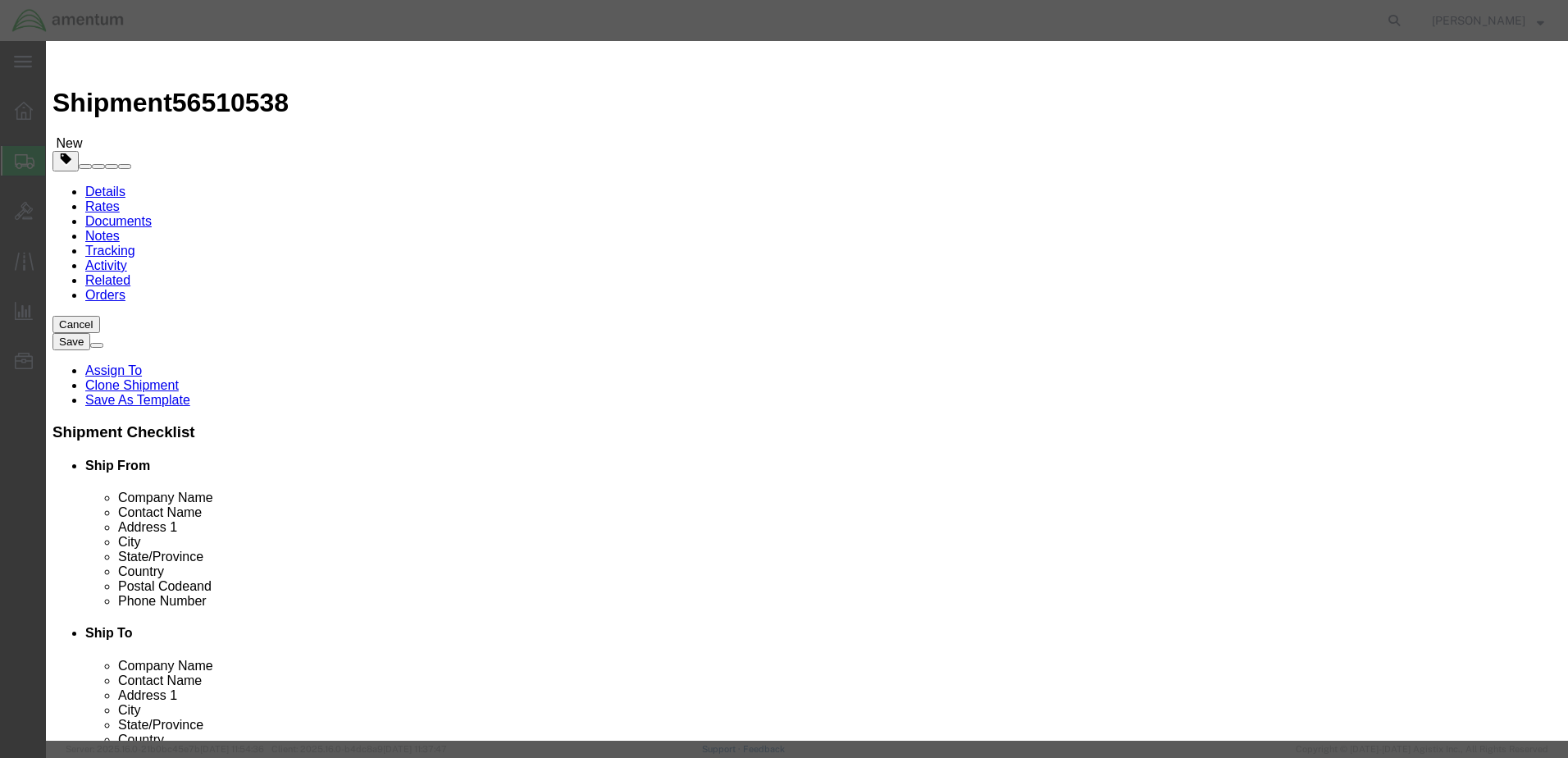
select select "USD"
paste input "ICS CONTROL PANEL"
type input "ICS CONTROL PANEL"
click input "text"
type input "1"
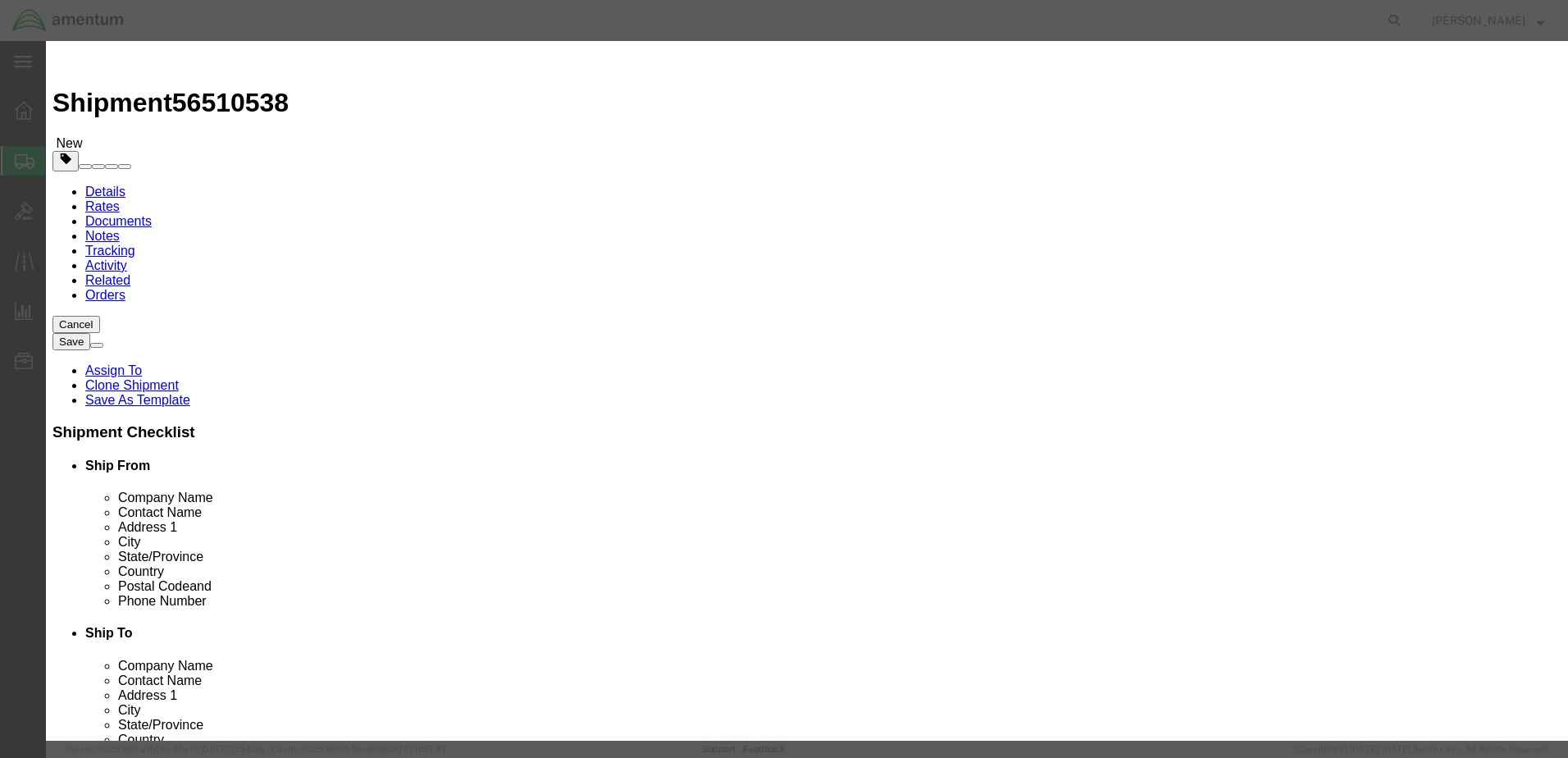
drag, startPoint x: 537, startPoint y: 84, endPoint x: 517, endPoint y: 156, distance: 74.7
click div "Commodity library"
click input "text"
type input "25000.00"
click button "Save & Add Another"
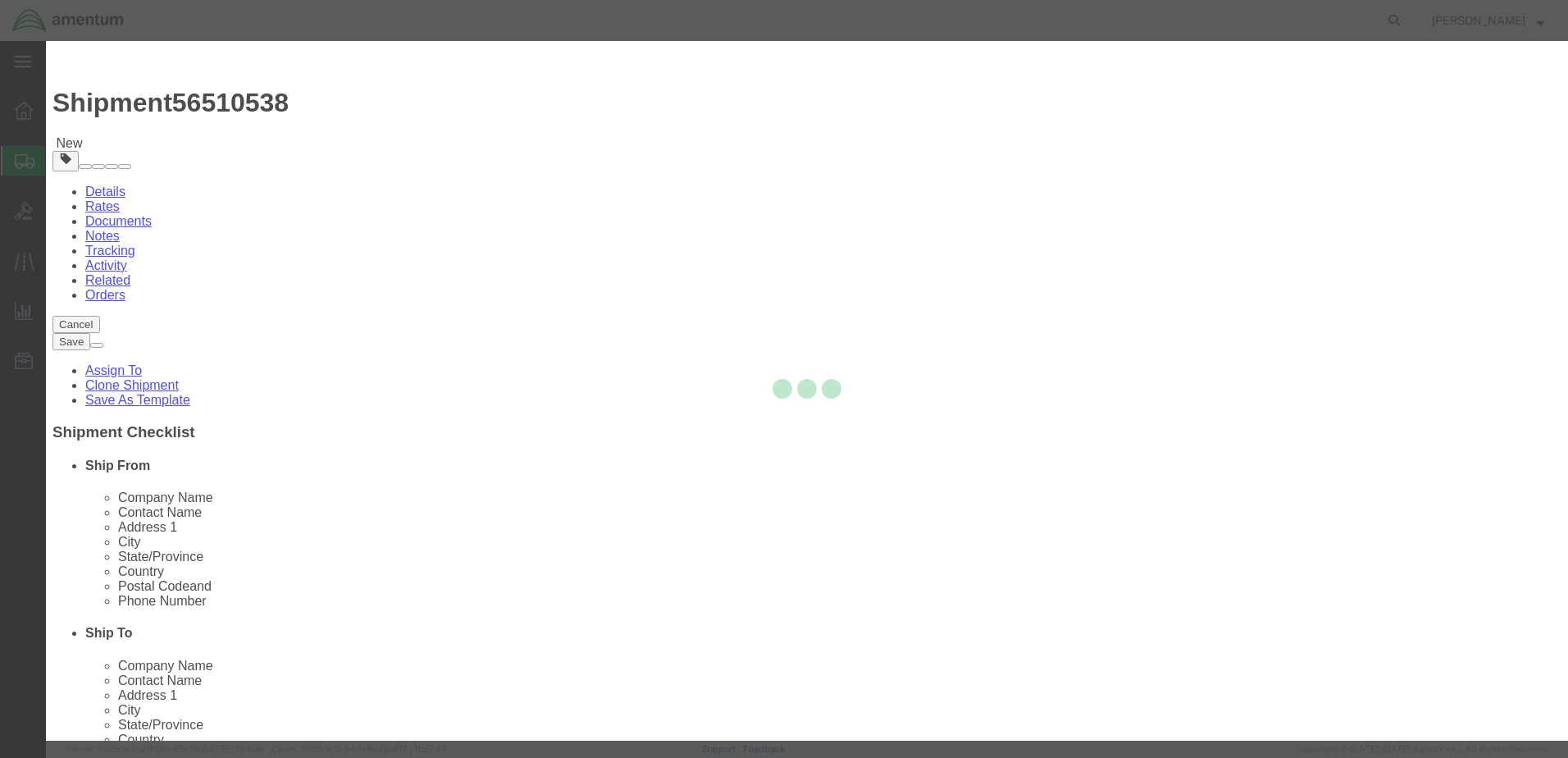
select select "EA"
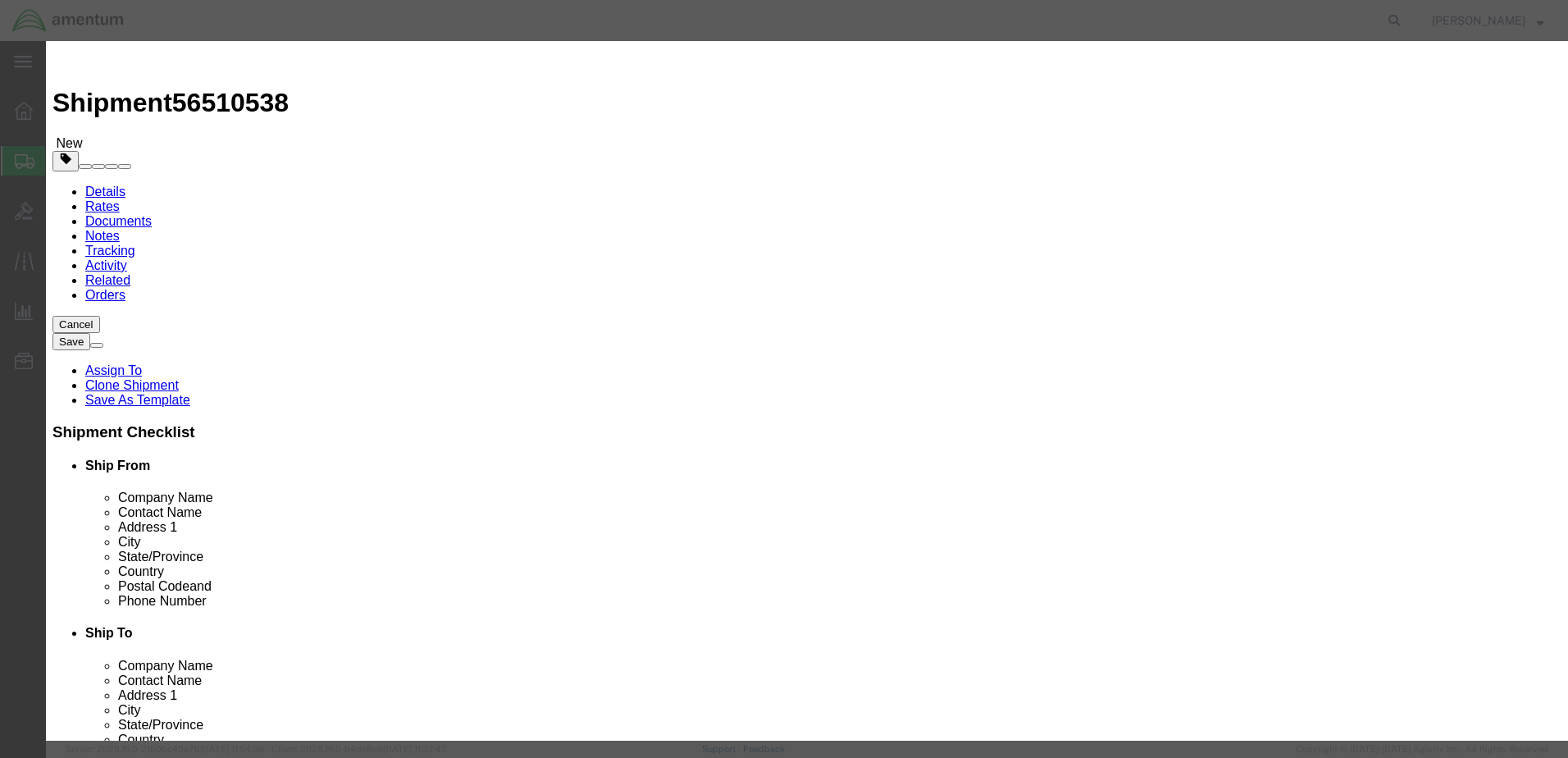
select select "USD"
paste input "FUEL QUANTITY INDICATOR"
type input "FUEL QUANTITY INDICATOR"
click input "text"
type input "1"
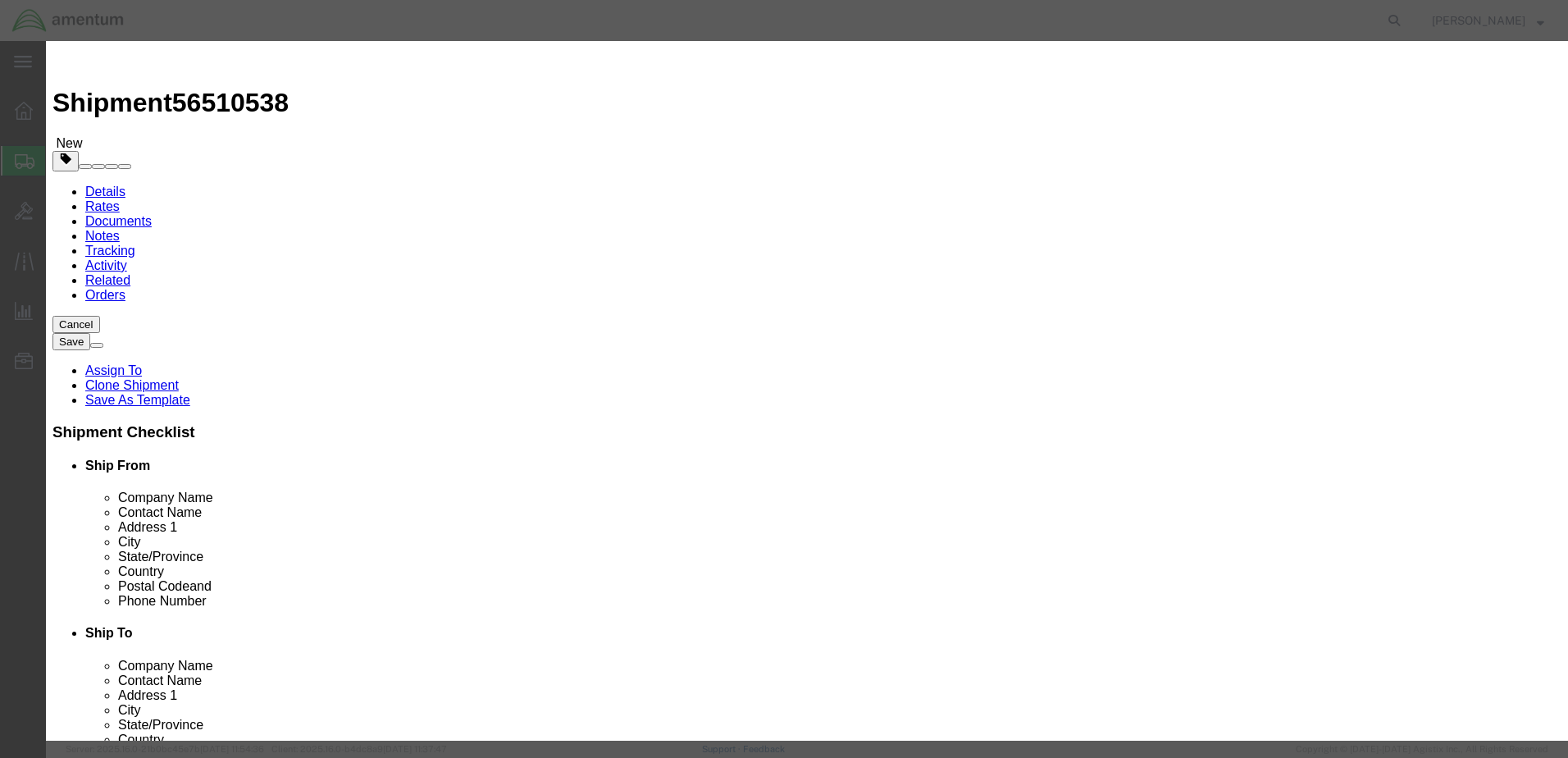
click input "text"
type input "5000.00"
click button "Save & Add Another"
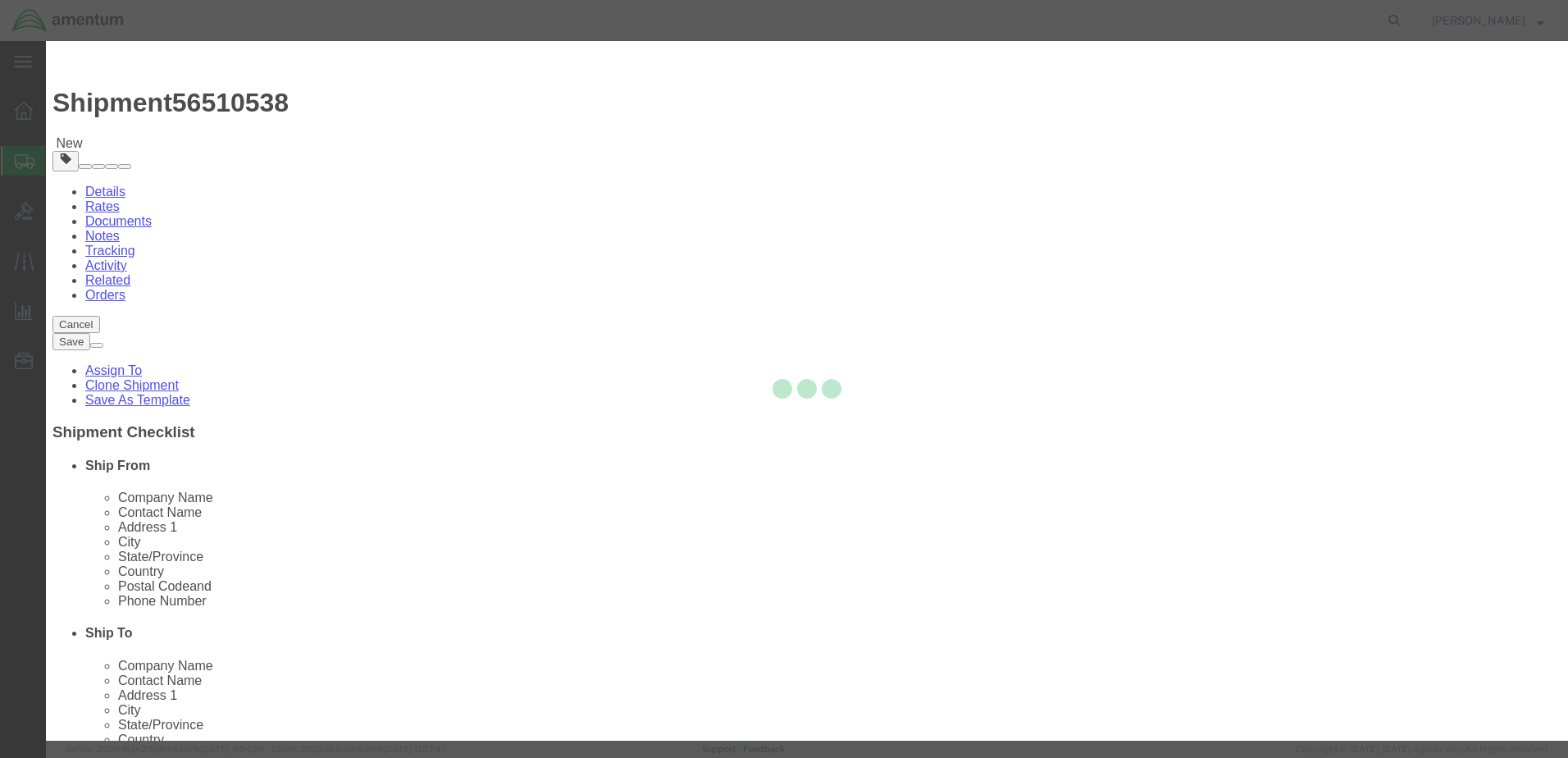
select select "EA"
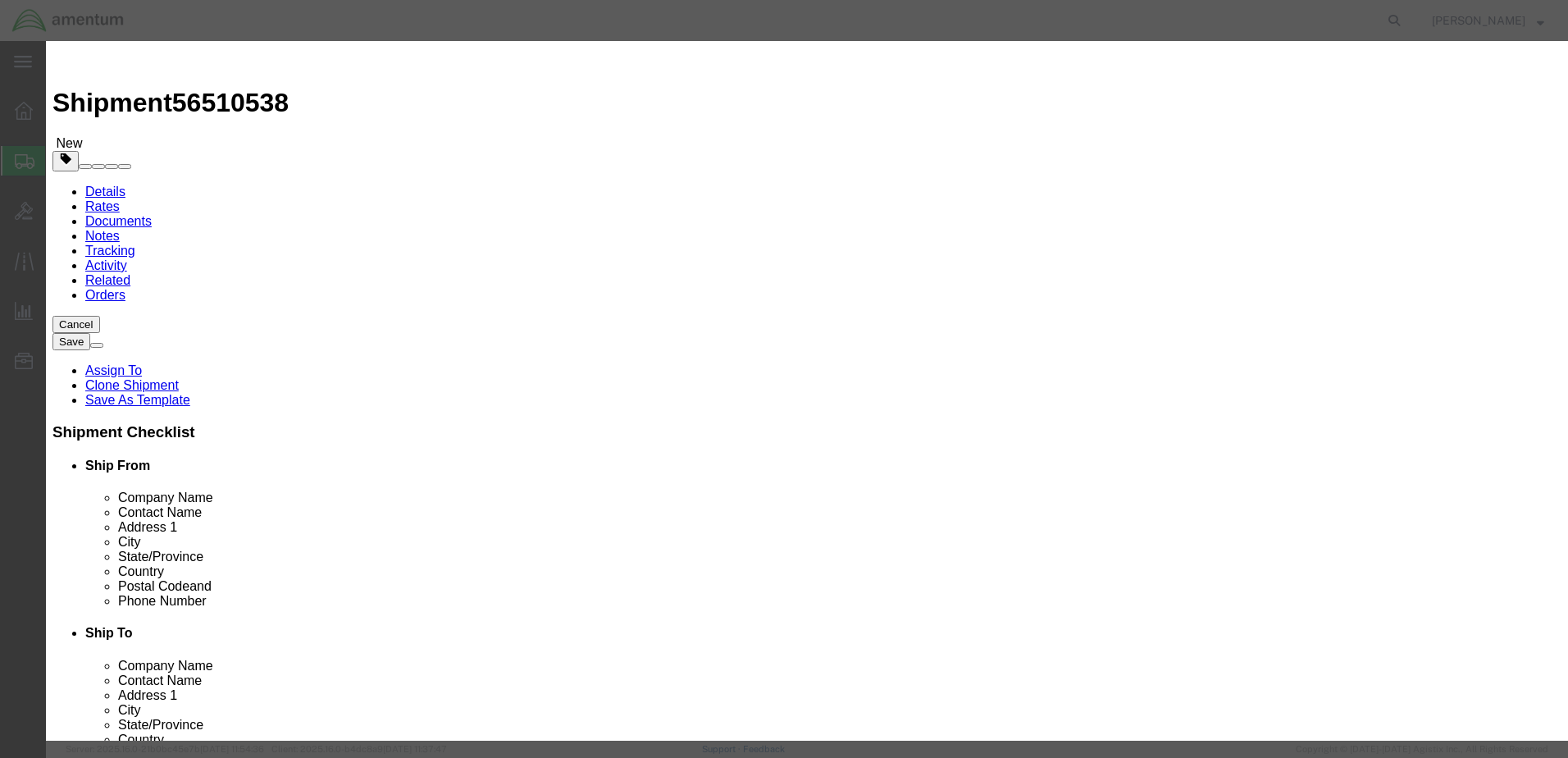
select select "USD"
drag, startPoint x: 508, startPoint y: 106, endPoint x: 483, endPoint y: 127, distance: 32.6
click input "text"
paste input "USB KEYBOARD"
type input "USB KEYBOARD"
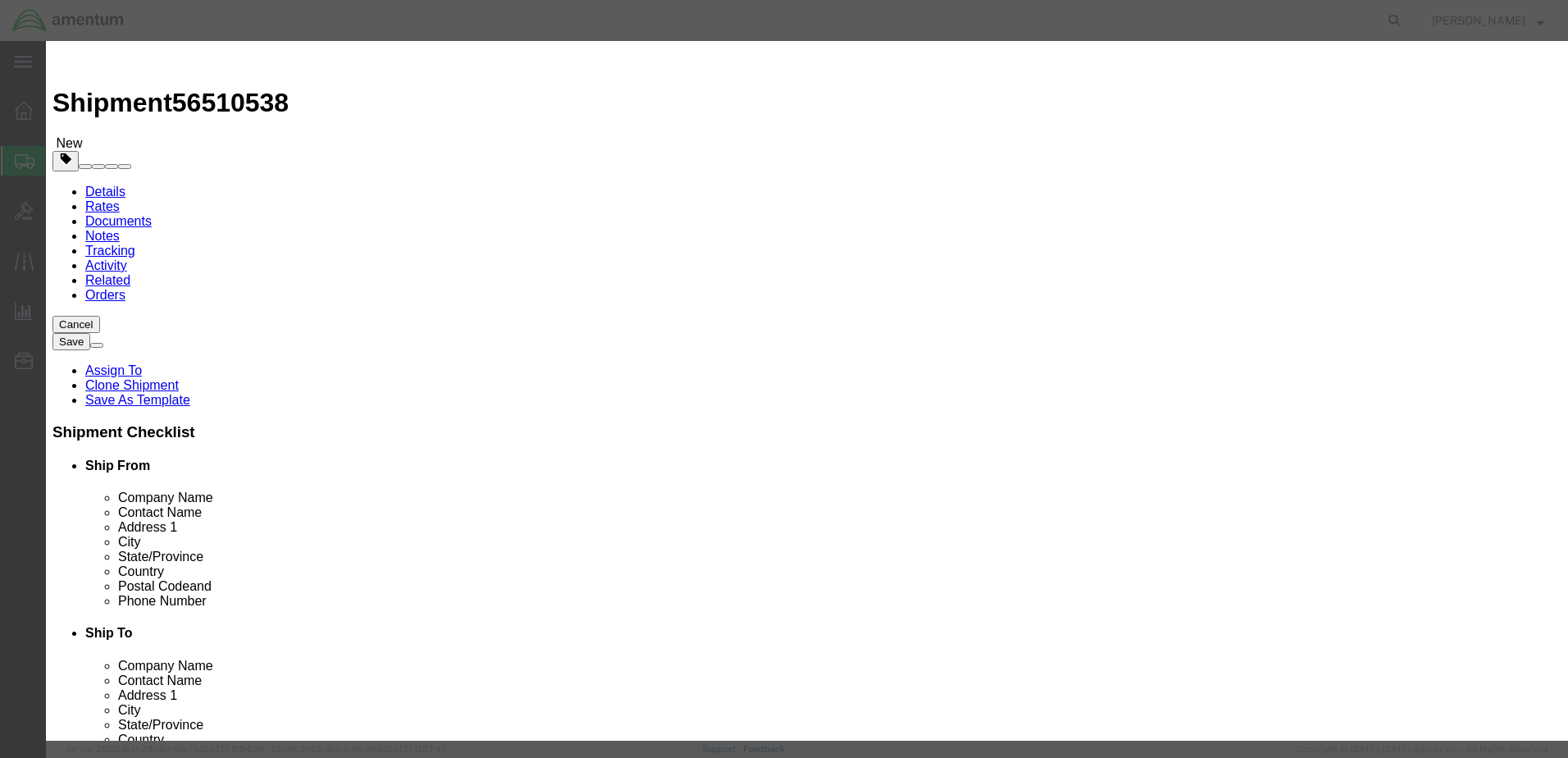
click input "text"
type input "1"
click input "text"
type input "2000.00"
click button "Save & Add Another"
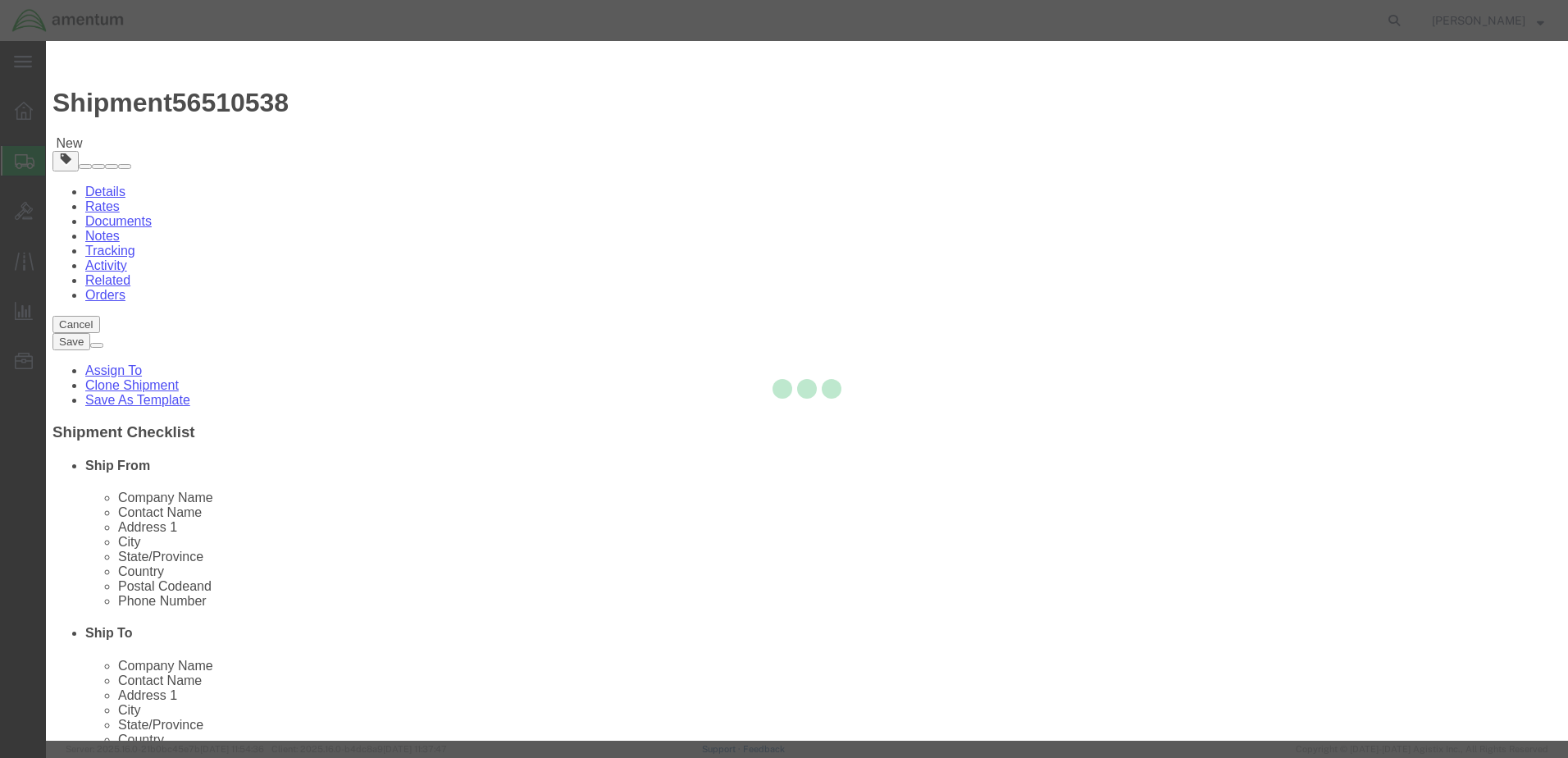
select select "EA"
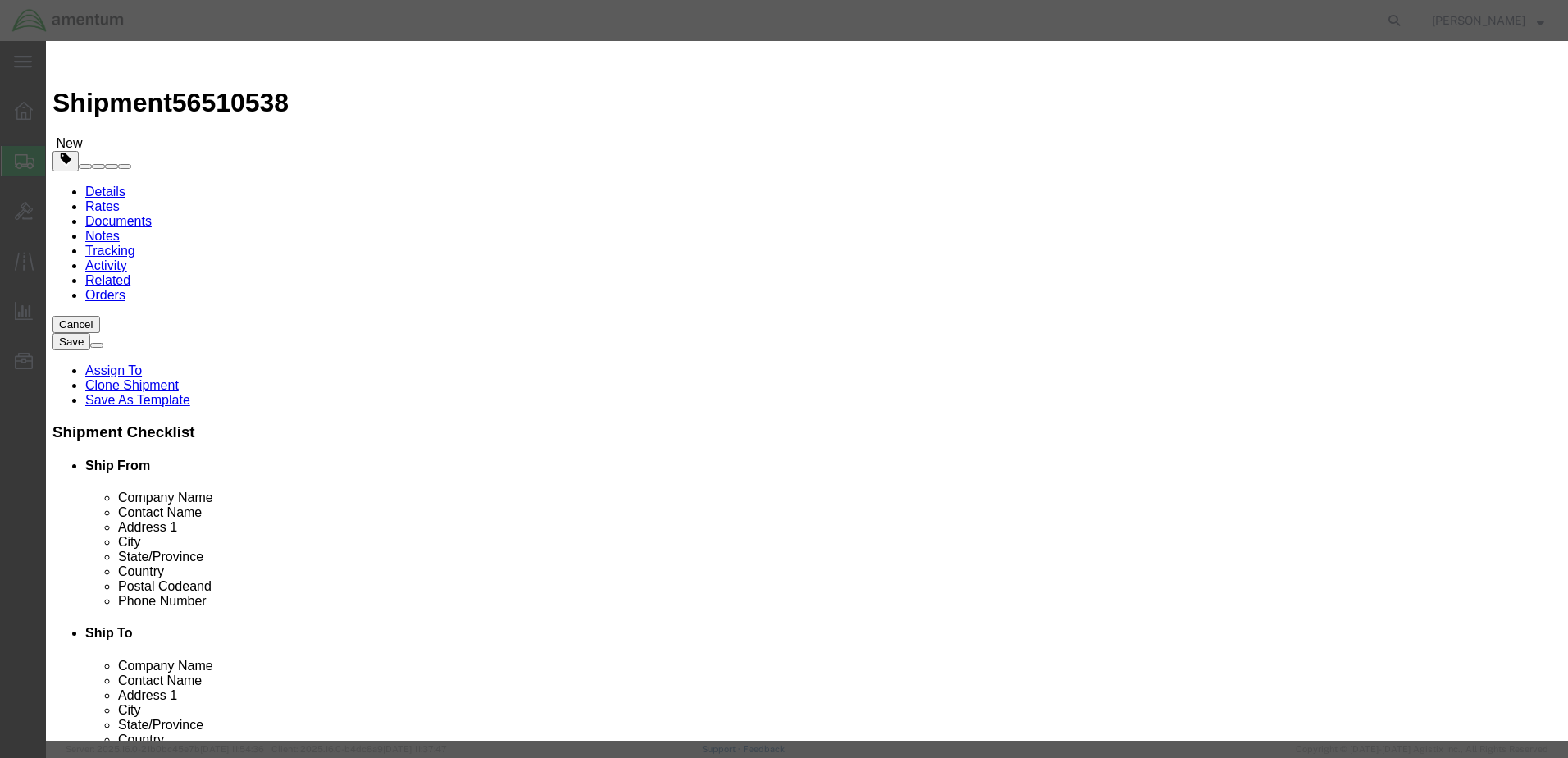
select select "USD"
paste input "PROBE SENSOR"
type input "PROBE SENSOR"
click div
click input "text"
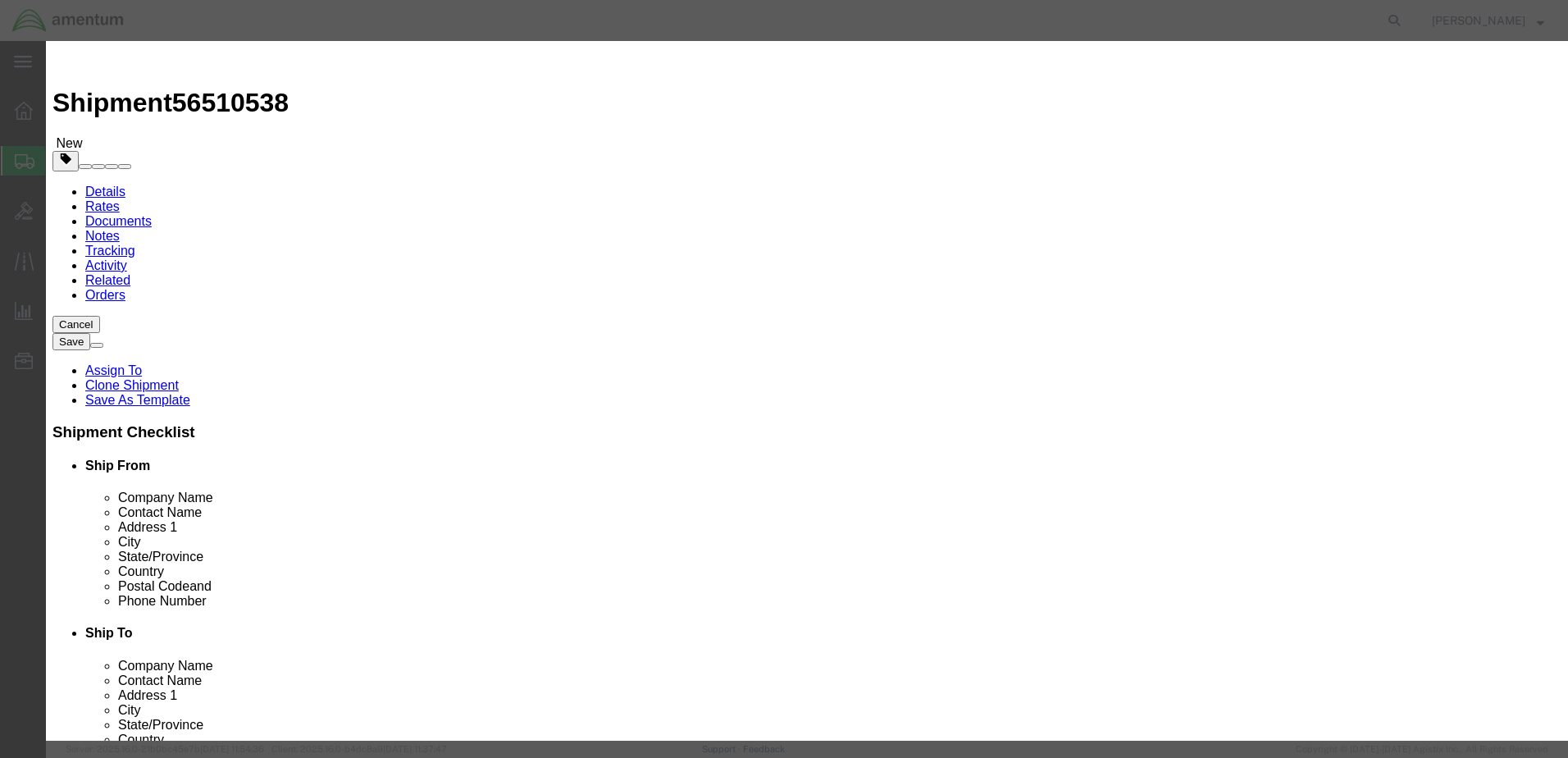
type input "1"
click input "text"
type input "3000.00"
click button "Save & Add Another"
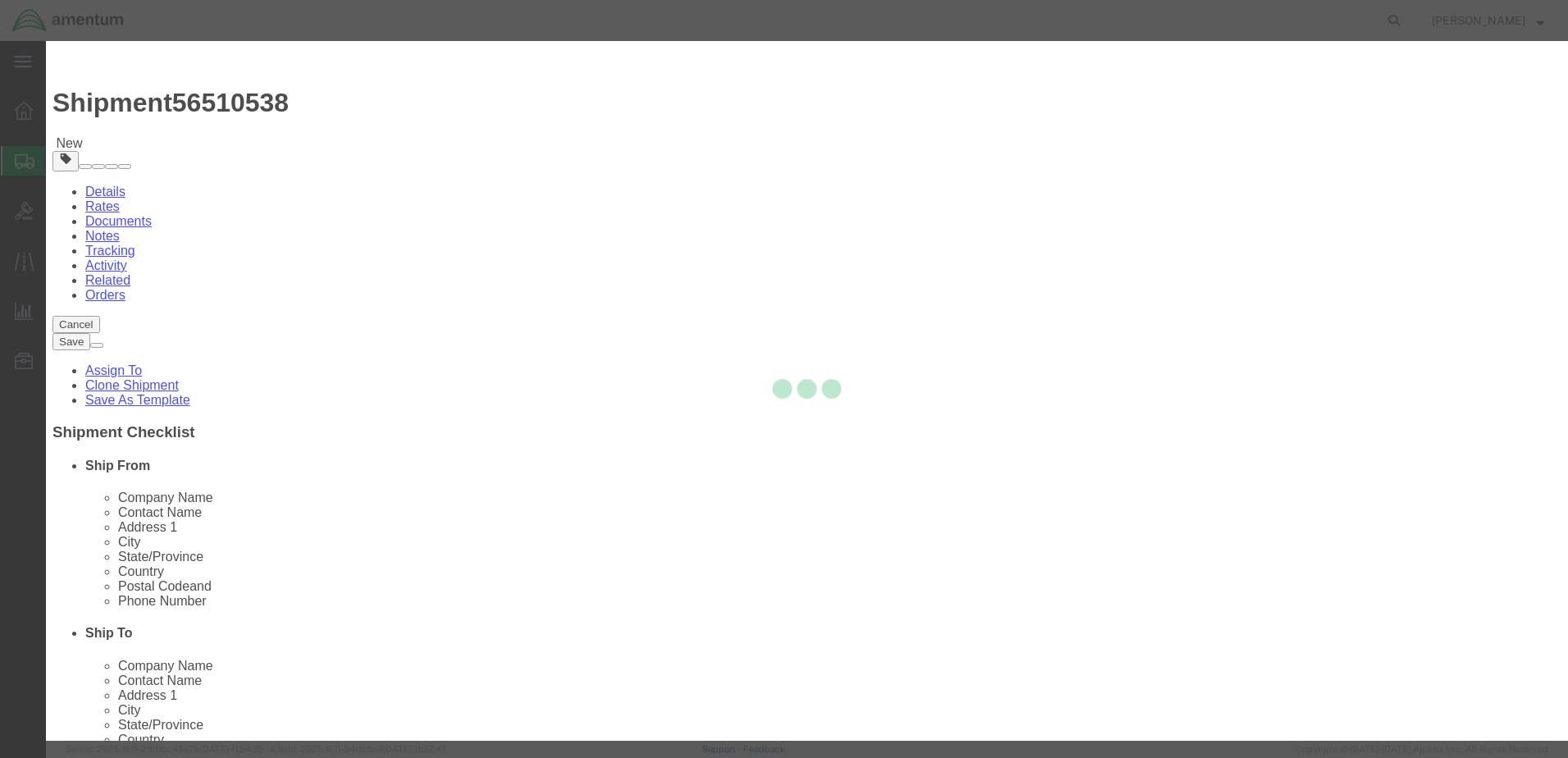
select select "EA"
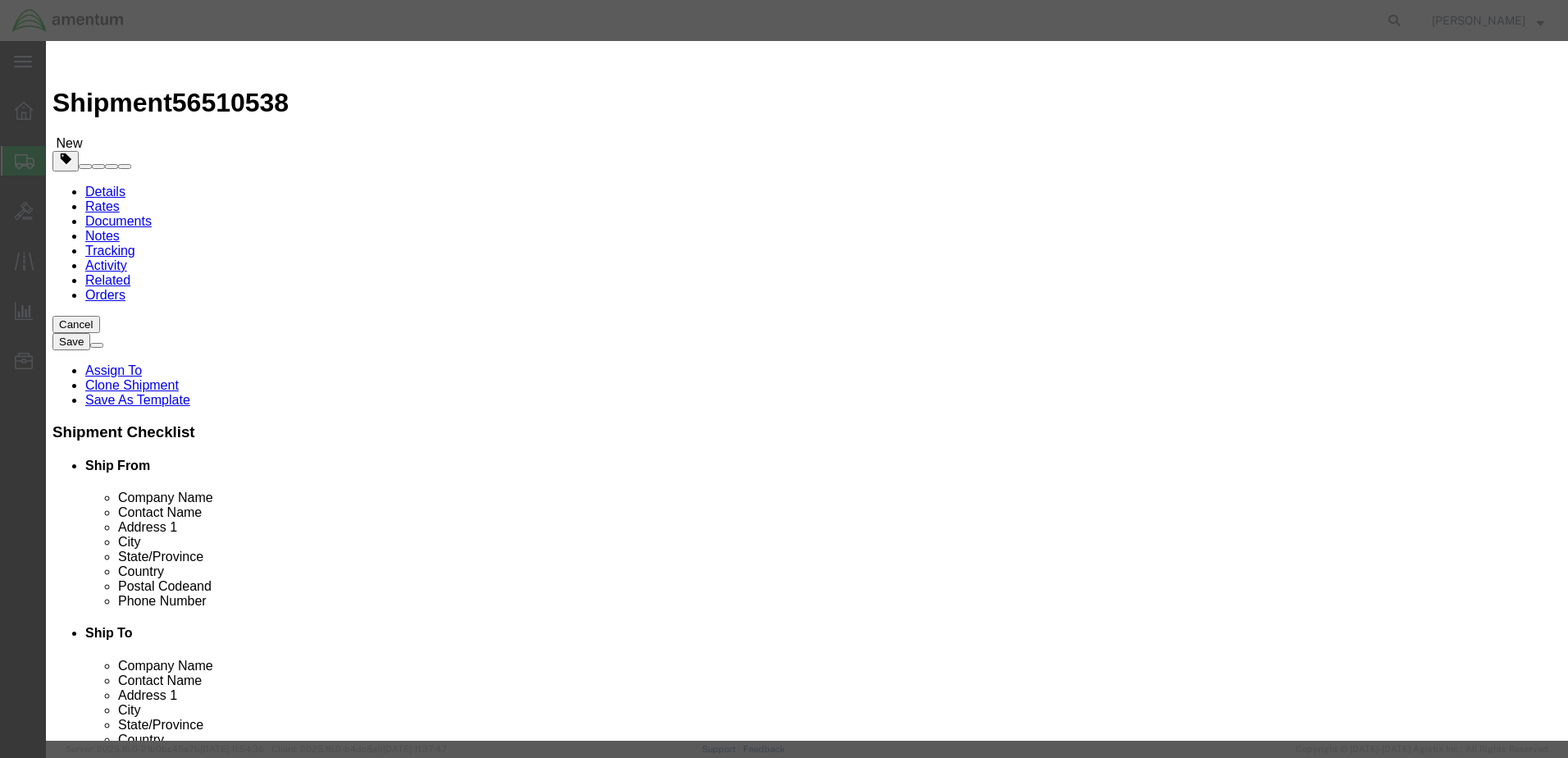
select select "USD"
paste input "VALVE, SHUT-OFF"
type input "VALVE, SHUT-OFF"
click input "text"
type input "1"
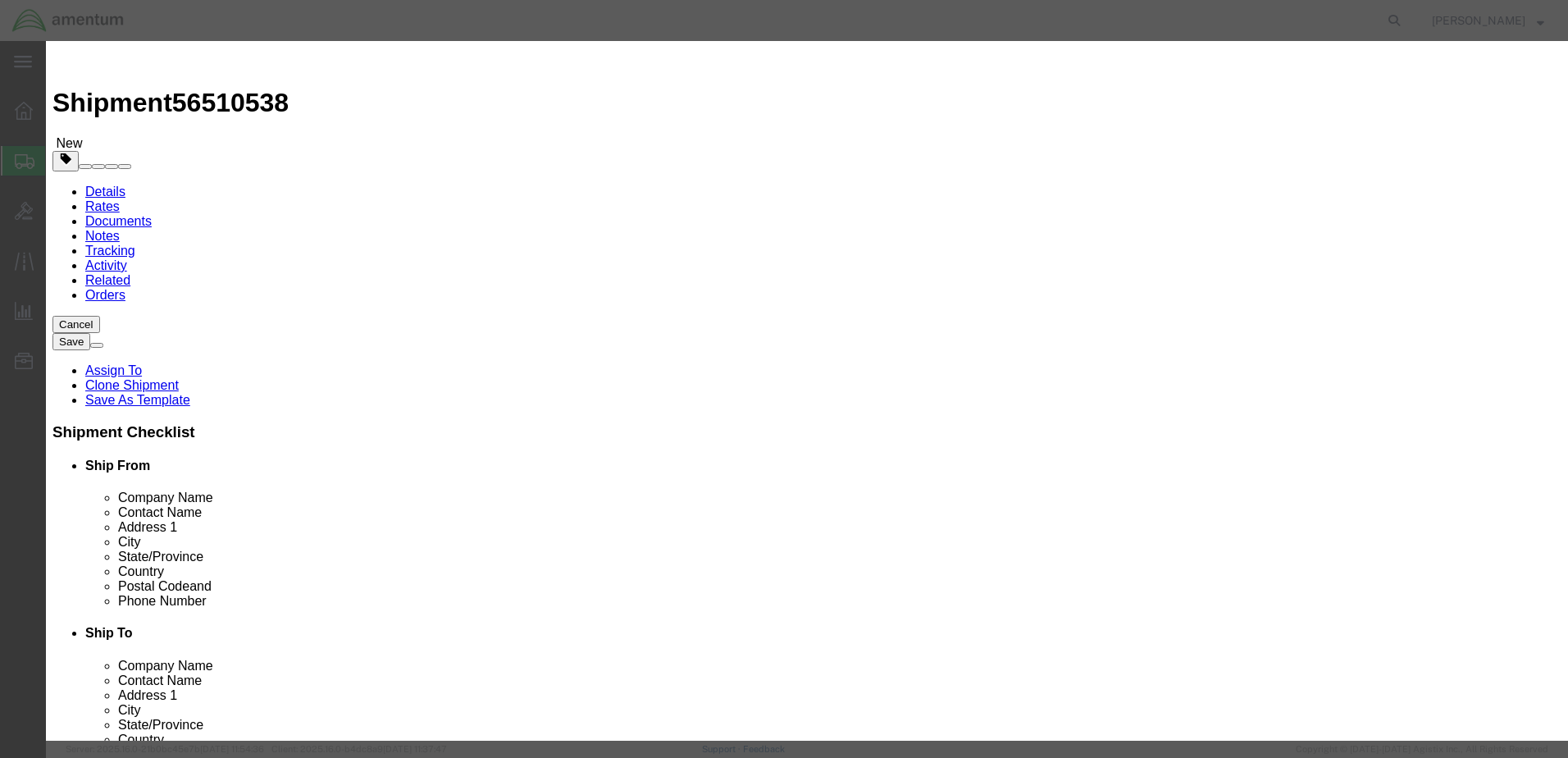
click div "Commodity library"
click input "text"
type input "2000.00"
click button "Save & Close"
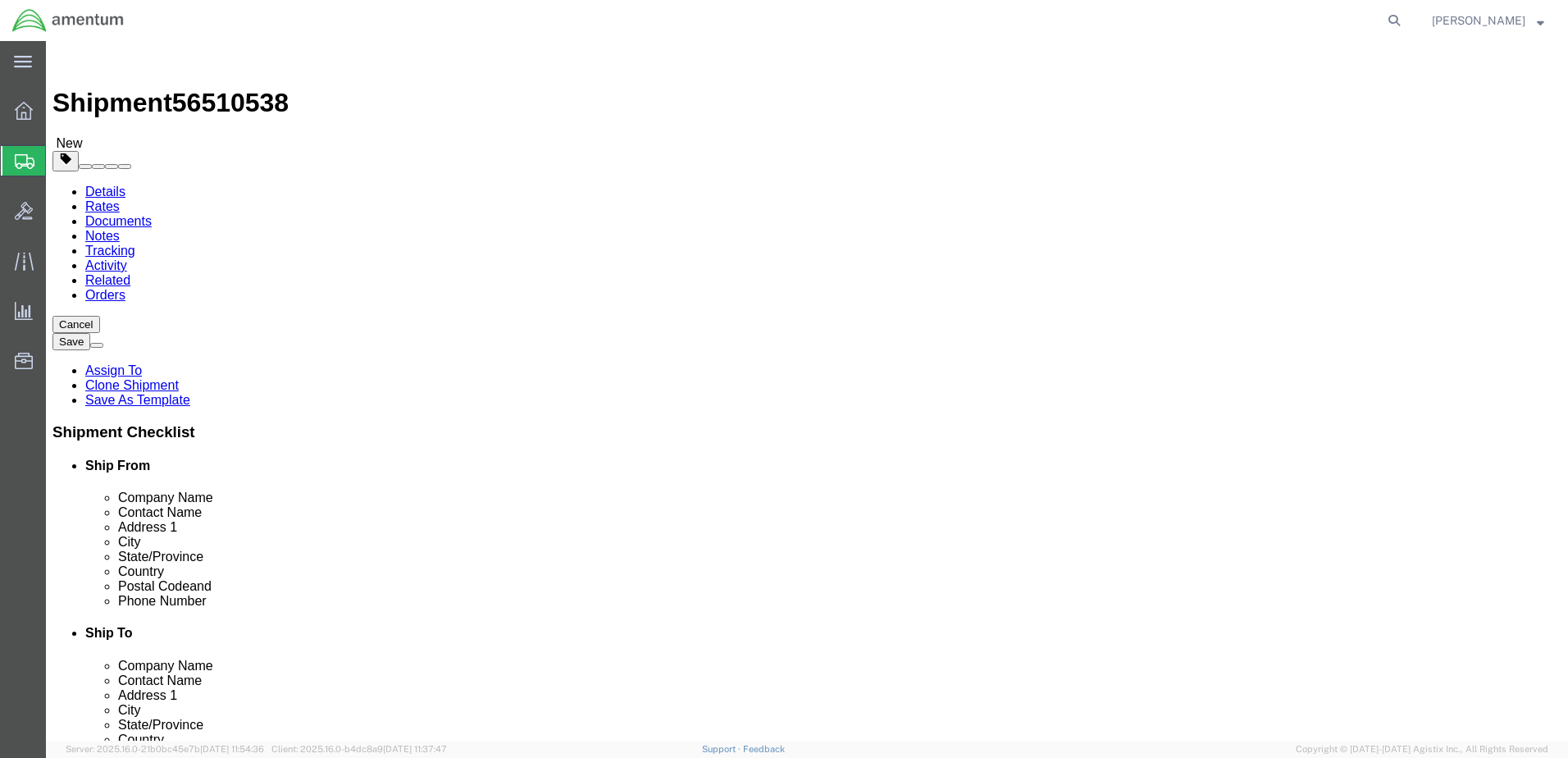
click button "Rate Shipment"
